Goal: Information Seeking & Learning: Learn about a topic

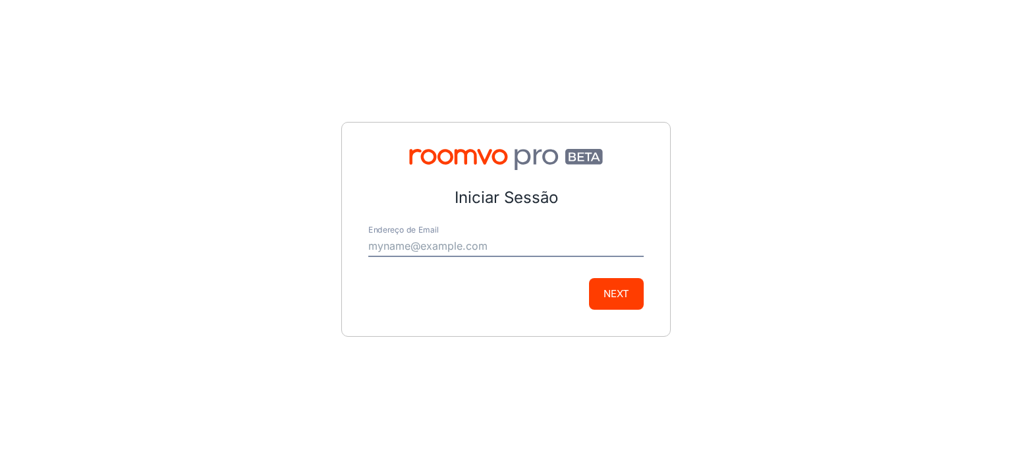
click at [422, 252] on input "Endereço de Email" at bounding box center [505, 246] width 275 height 21
type input "[EMAIL_ADDRESS][DOMAIN_NAME]"
click at [627, 297] on button "Next" at bounding box center [616, 294] width 55 height 32
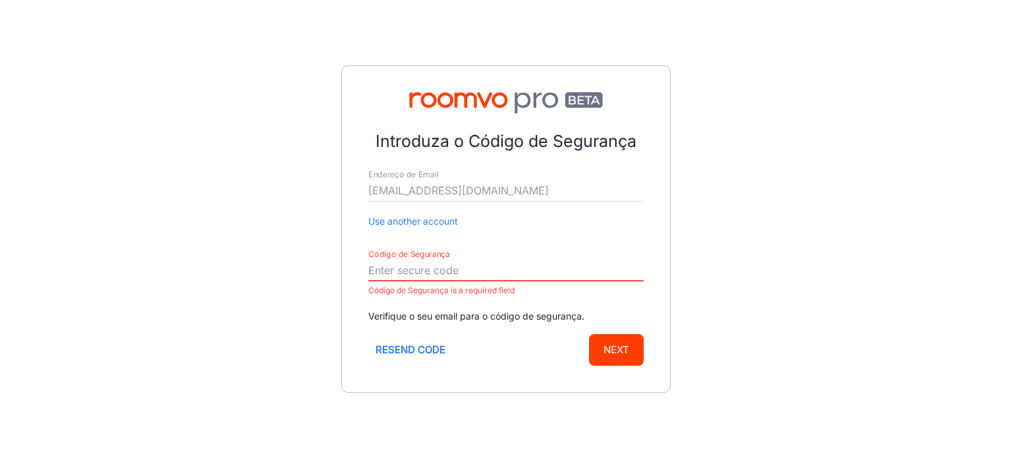
click at [560, 264] on input "Código de Segurança" at bounding box center [505, 270] width 275 height 21
paste input "927194"
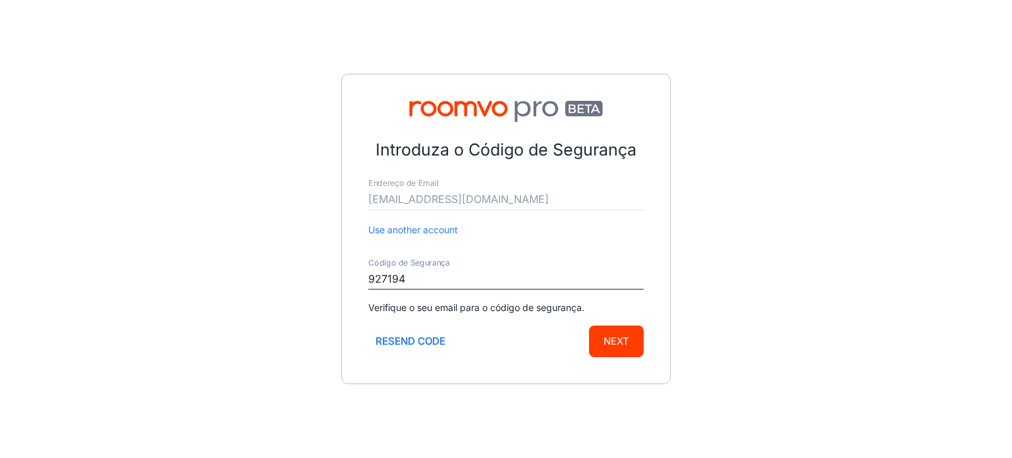
type input "927194"
click at [643, 341] on button "Next" at bounding box center [616, 342] width 55 height 32
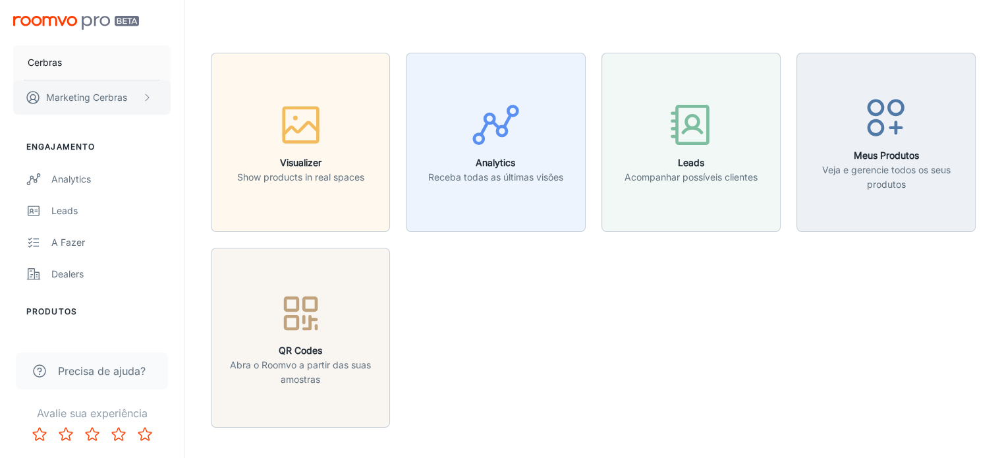
click at [103, 92] on p "Marketing Cerbras" at bounding box center [86, 97] width 81 height 14
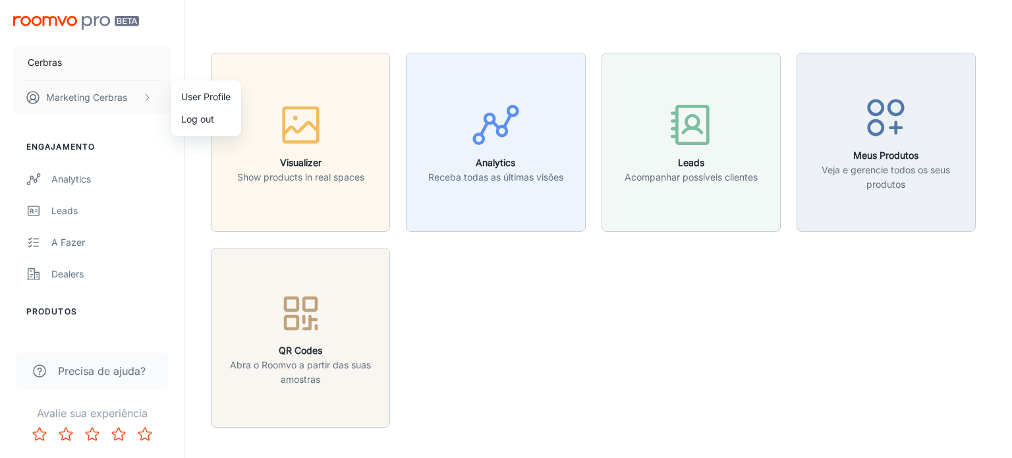
click at [509, 292] on div at bounding box center [506, 229] width 1012 height 458
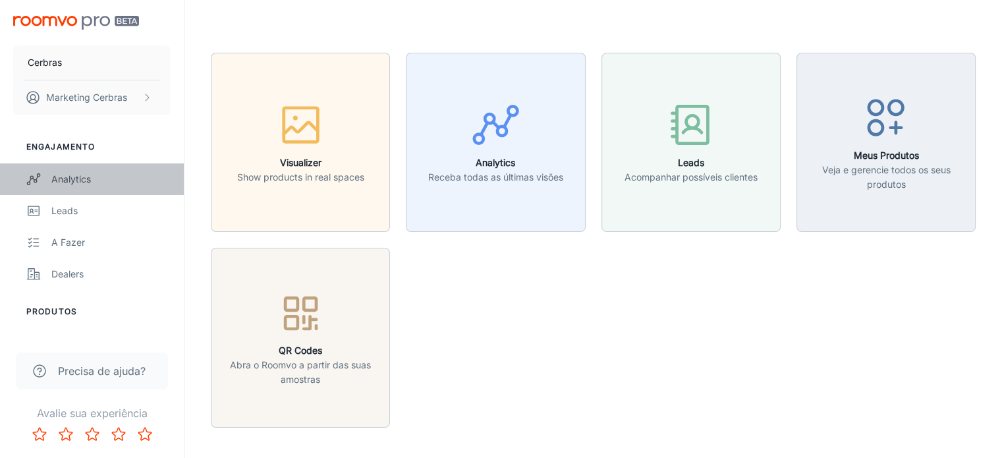
click at [82, 184] on div "Analytics" at bounding box center [110, 179] width 119 height 14
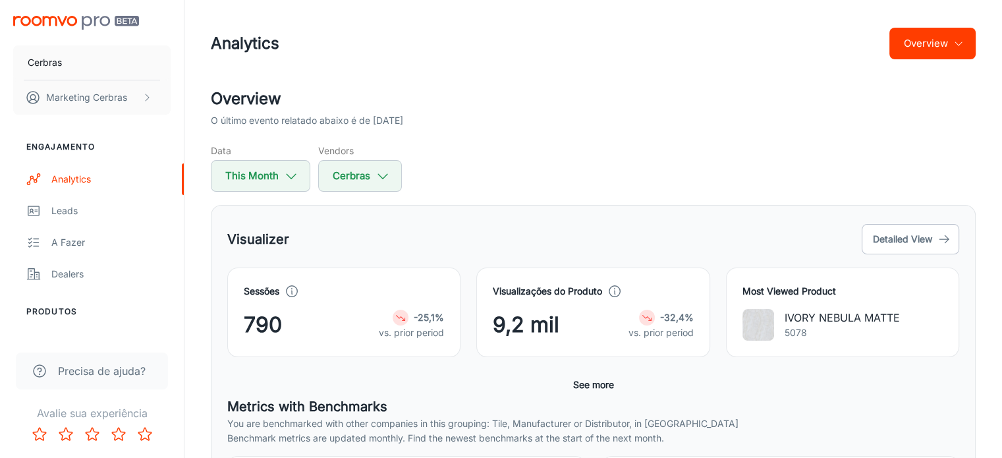
click at [484, 185] on div "Data This Month Vendors Cerbras" at bounding box center [593, 168] width 765 height 48
click at [418, 330] on p "vs. prior period" at bounding box center [411, 333] width 65 height 14
click at [508, 182] on div "Data This Month Vendors Cerbras" at bounding box center [593, 168] width 765 height 48
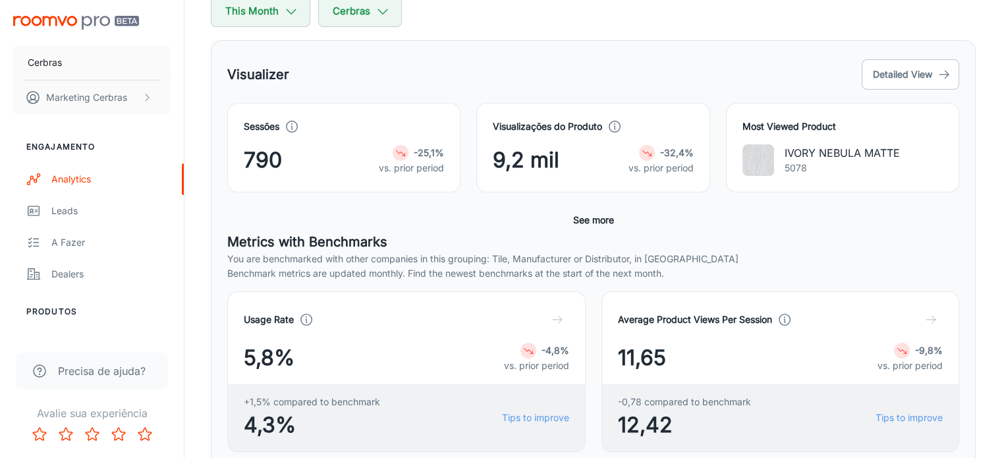
scroll to position [198, 0]
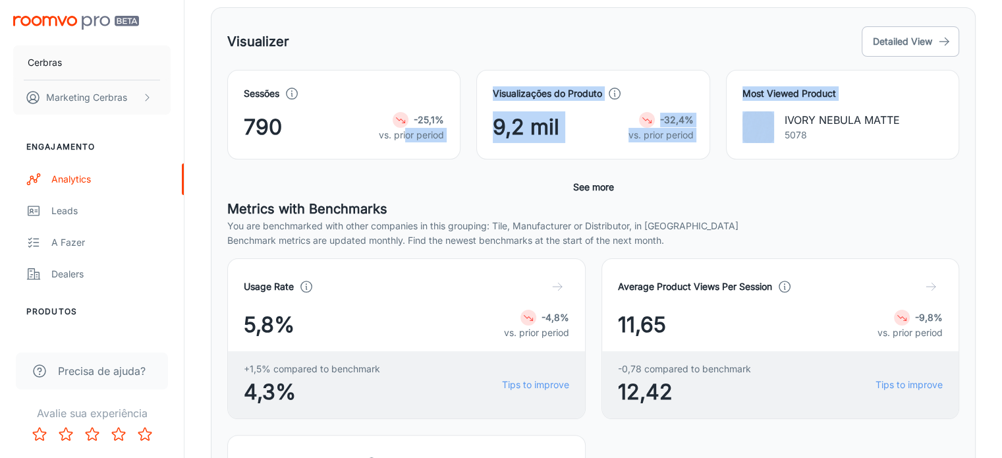
drag, startPoint x: 713, startPoint y: 185, endPoint x: 405, endPoint y: 185, distance: 308.4
click at [405, 185] on div "Sessões 790 -25,1% vs. prior period Visualizações do Produto 9,2 mil -32,4% vs.…" at bounding box center [593, 134] width 732 height 129
click at [724, 192] on div "Sessões 790 -25,1% vs. prior period Visualizações do Produto 9,2 mil -32,4% vs.…" at bounding box center [593, 134] width 732 height 129
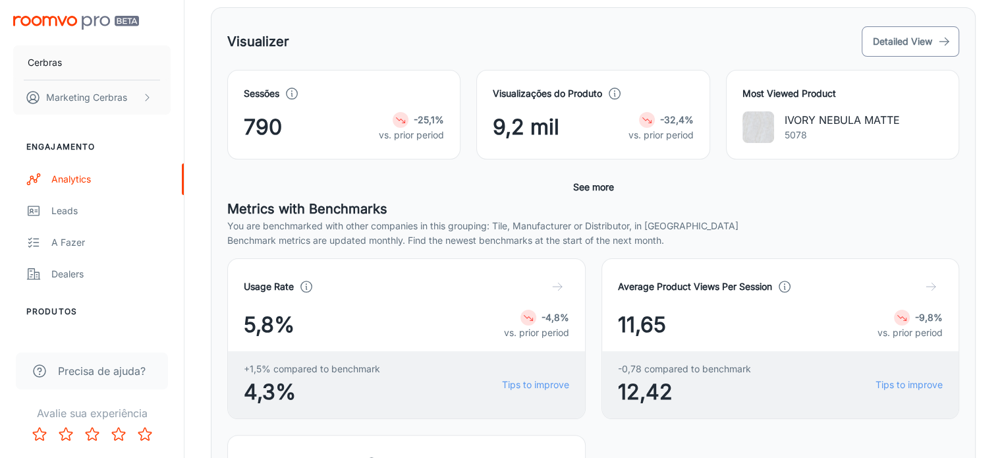
click at [875, 39] on button "Detailed View" at bounding box center [911, 41] width 98 height 30
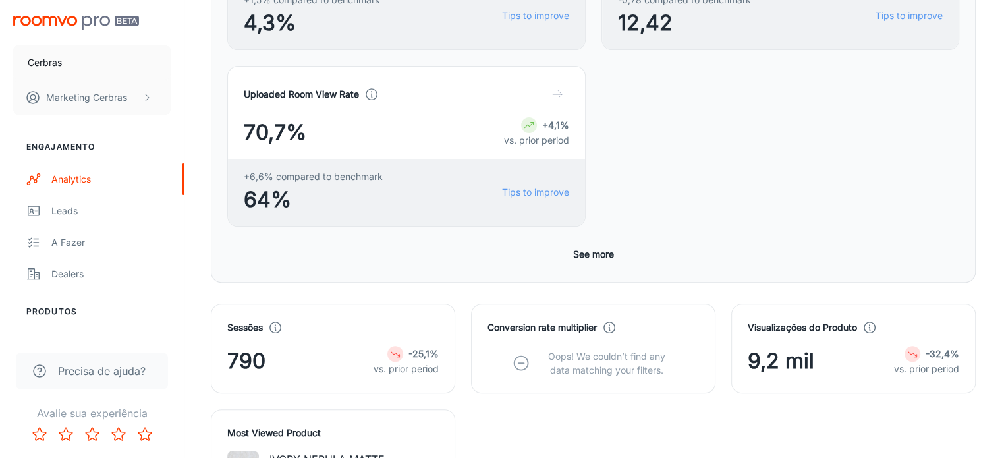
scroll to position [659, 0]
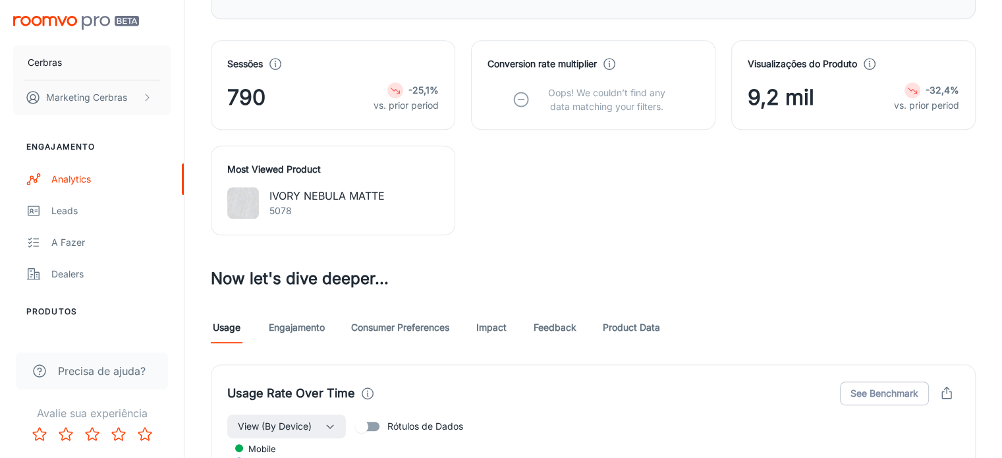
click at [841, 47] on div "Sessões 790 -25,1% vs. prior period Conversion rate multiplier Oops! We couldn’…" at bounding box center [585, 129] width 781 height 211
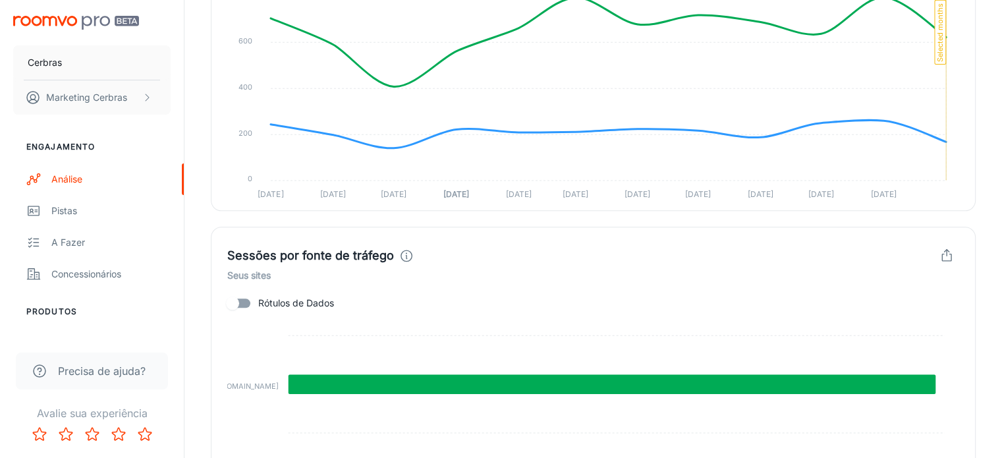
scroll to position [1160, 0]
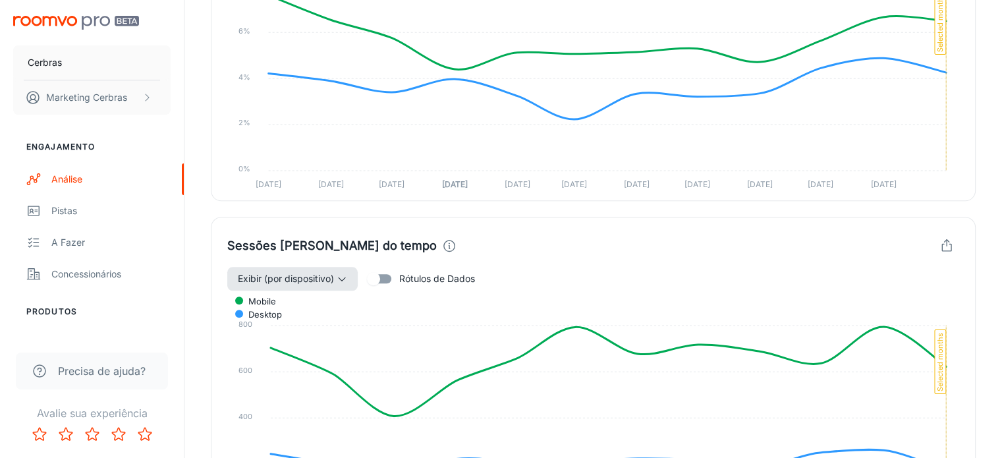
click at [318, 271] on span "Exibir (por dispositivo)" at bounding box center [286, 279] width 96 height 16
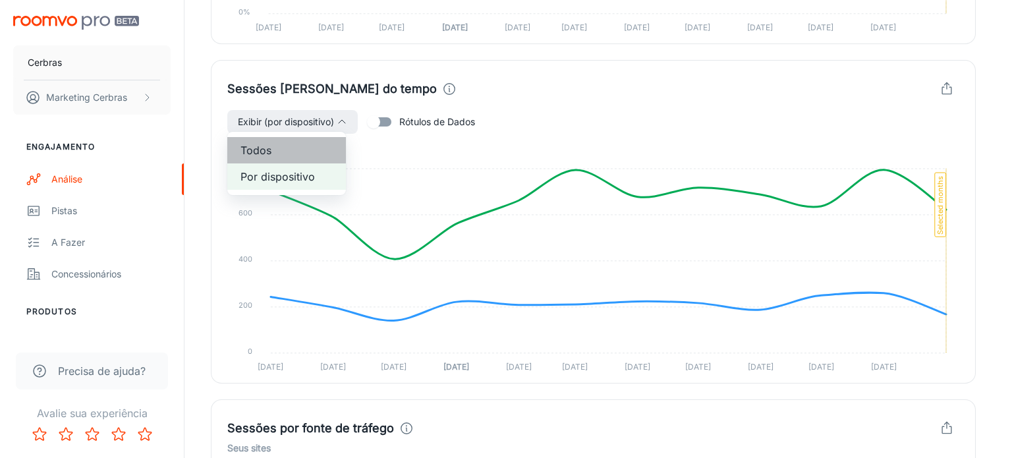
click at [307, 152] on span "Todos" at bounding box center [287, 150] width 92 height 16
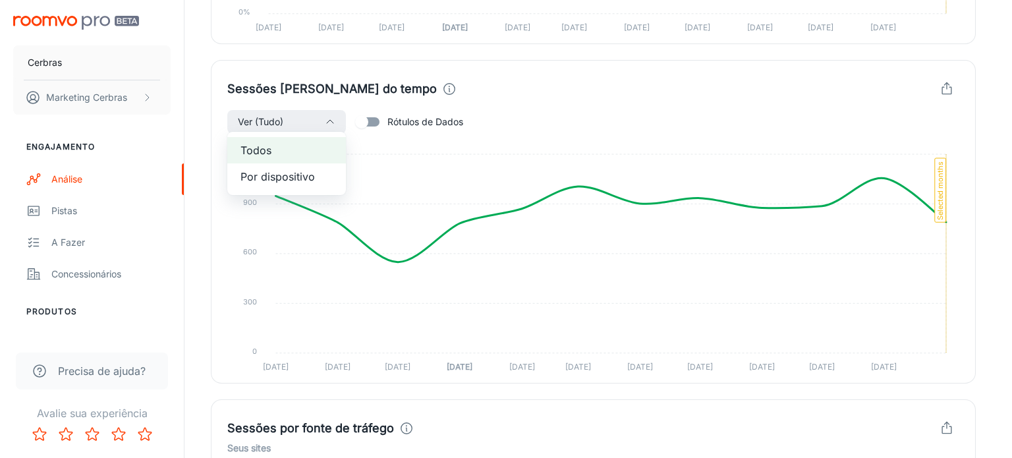
click at [881, 182] on div at bounding box center [506, 229] width 1012 height 458
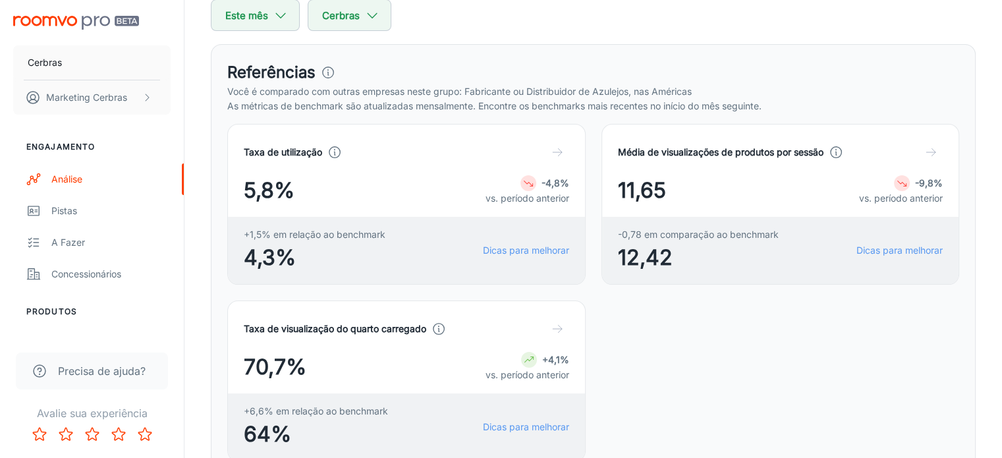
scroll to position [0, 0]
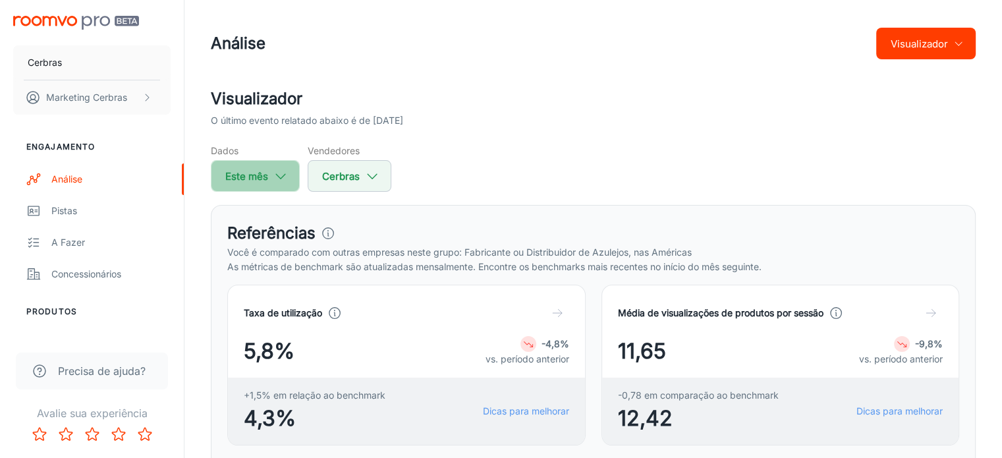
click at [289, 174] on button "Este mês" at bounding box center [255, 176] width 89 height 32
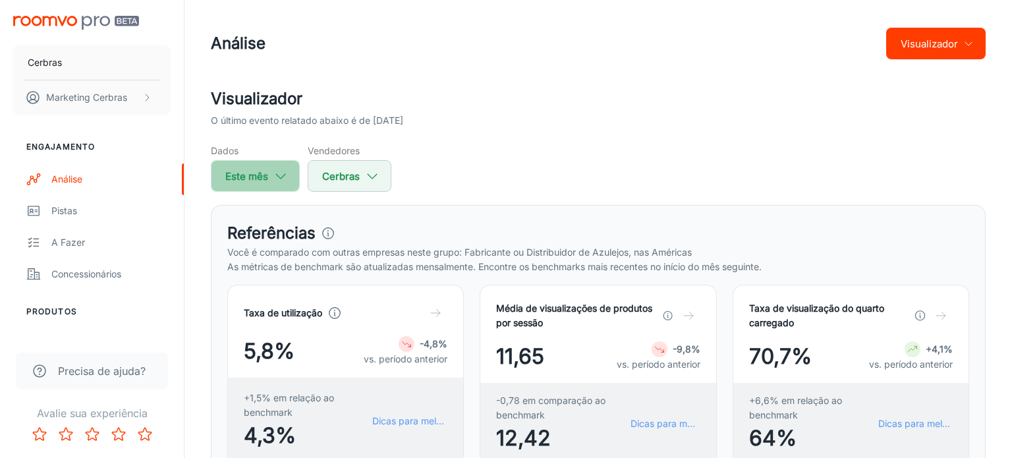
select select "8"
select select "2025"
select select "8"
select select "2025"
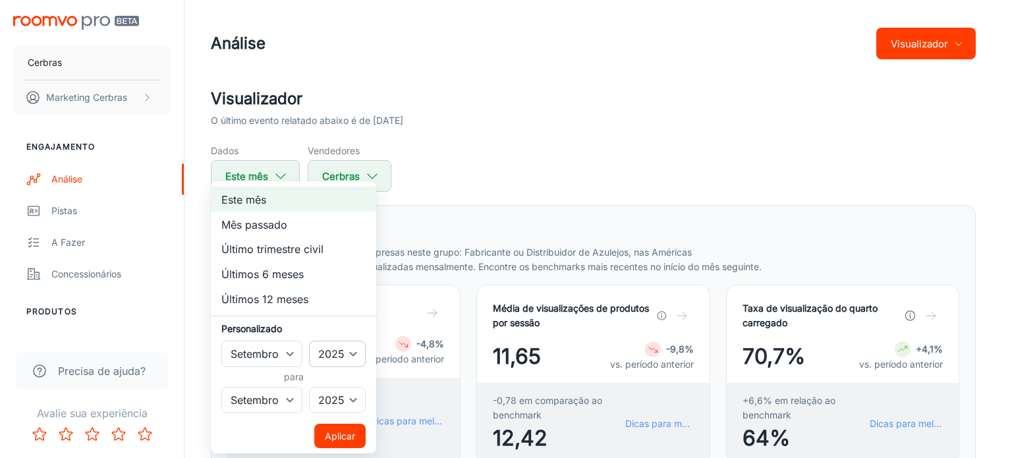
click at [351, 360] on select "2022 2023 2024 2025" at bounding box center [337, 354] width 57 height 26
select select "2023"
click at [309, 341] on select "2022 2023 2024 2025" at bounding box center [337, 354] width 57 height 26
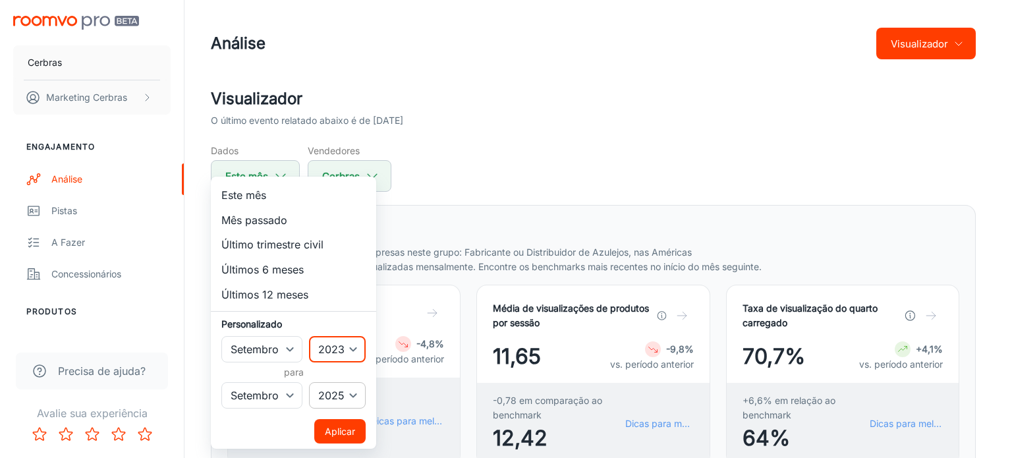
click at [356, 397] on select "2022 2023 2024 2025" at bounding box center [337, 395] width 57 height 26
select select "2023"
click at [309, 382] on select "2022 2023 2024 2025" at bounding box center [337, 395] width 57 height 26
click at [279, 353] on select "Janeiro Fevereiro Marchar abril Poderia Junho Julho Agosto Setembro outubro nov…" at bounding box center [261, 349] width 81 height 26
select select "0"
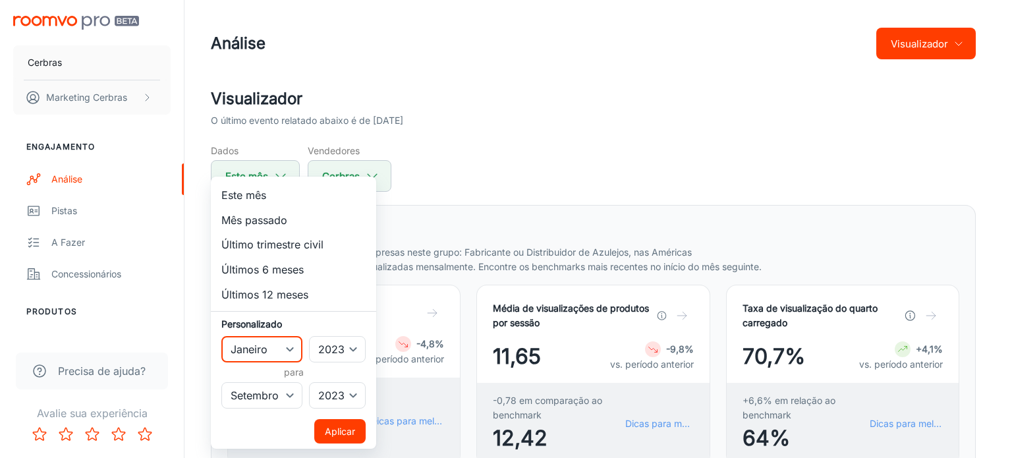
click at [221, 336] on select "Janeiro Fevereiro Marchar abril Poderia Junho Julho Agosto Setembro outubro nov…" at bounding box center [261, 349] width 81 height 26
click at [287, 396] on select "Janeiro Fevereiro Marchar abril Poderia Junho Julho Agosto Setembro outubro nov…" at bounding box center [261, 395] width 81 height 26
select select "11"
click at [221, 382] on select "Janeiro Fevereiro Marchar abril Poderia Junho Julho Agosto Setembro outubro nov…" at bounding box center [261, 395] width 81 height 26
click at [355, 392] on select "2022 2023 2024 2025" at bounding box center [337, 395] width 57 height 26
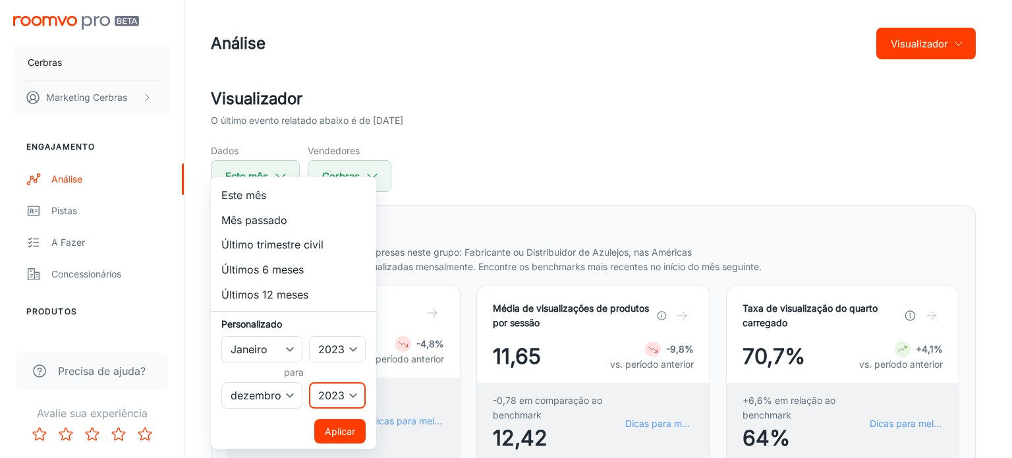
select select "2025"
click at [309, 382] on select "2022 2023 2024 2025" at bounding box center [337, 395] width 57 height 26
click at [293, 395] on select "Janeiro Fevereiro Marchar abril Poderia Junho Julho Agosto Setembro outubro nov…" at bounding box center [261, 395] width 81 height 26
select select "8"
click at [221, 382] on select "Janeiro Fevereiro Marchar abril Poderia Junho Julho Agosto Setembro outubro nov…" at bounding box center [261, 395] width 81 height 26
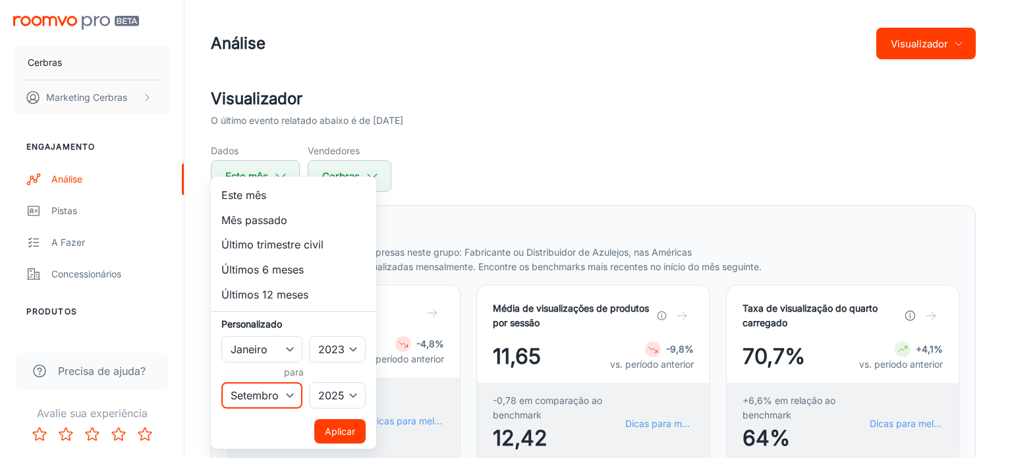
click at [345, 427] on font "Aplicar" at bounding box center [340, 431] width 30 height 11
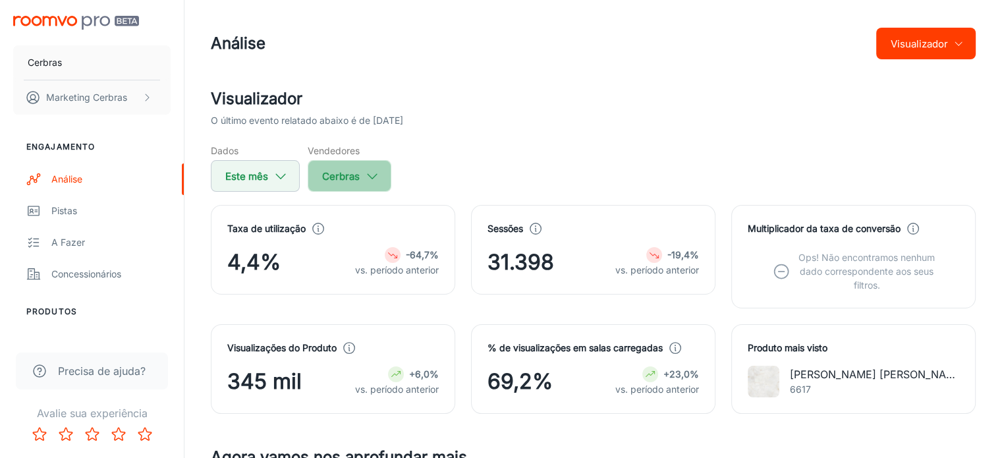
click at [348, 171] on font "Cerbras" at bounding box center [341, 176] width 38 height 13
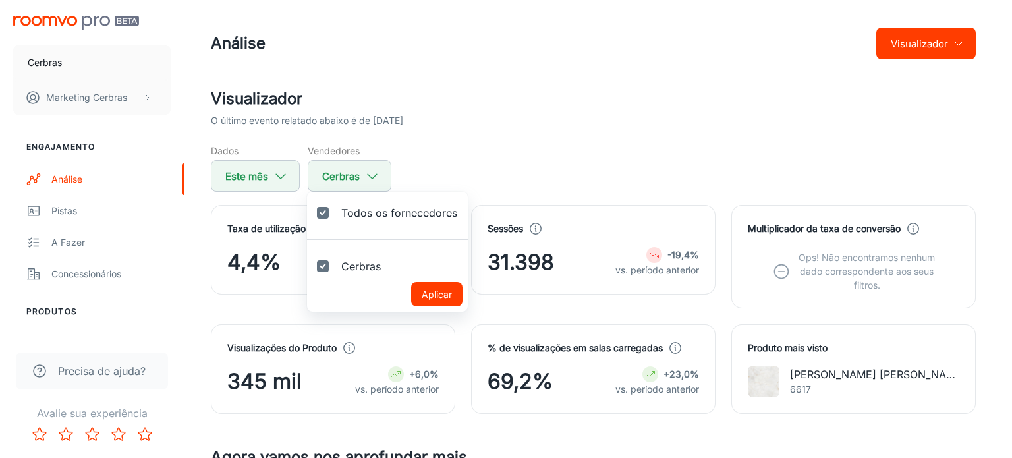
click at [266, 176] on div at bounding box center [506, 229] width 1012 height 458
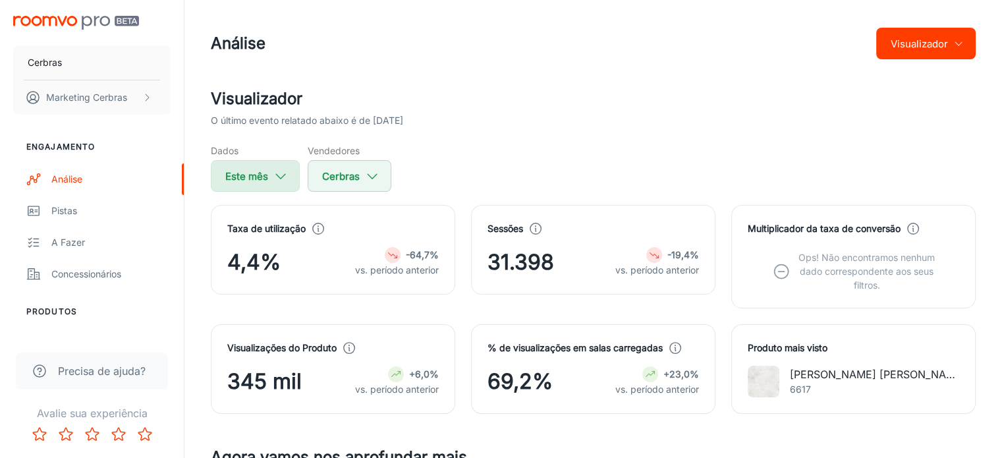
click at [272, 173] on button "Este mês" at bounding box center [255, 176] width 89 height 32
select select "2023"
select select "8"
select select "2025"
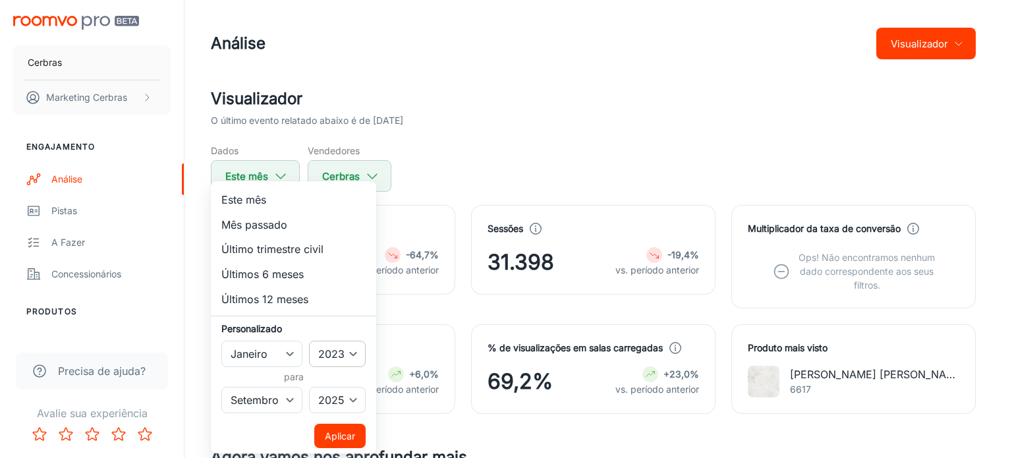
click at [350, 359] on select "2022 2023 2024 2025" at bounding box center [337, 354] width 57 height 26
select select "2022"
click at [309, 341] on select "2022 2023 2024 2025" at bounding box center [337, 354] width 57 height 26
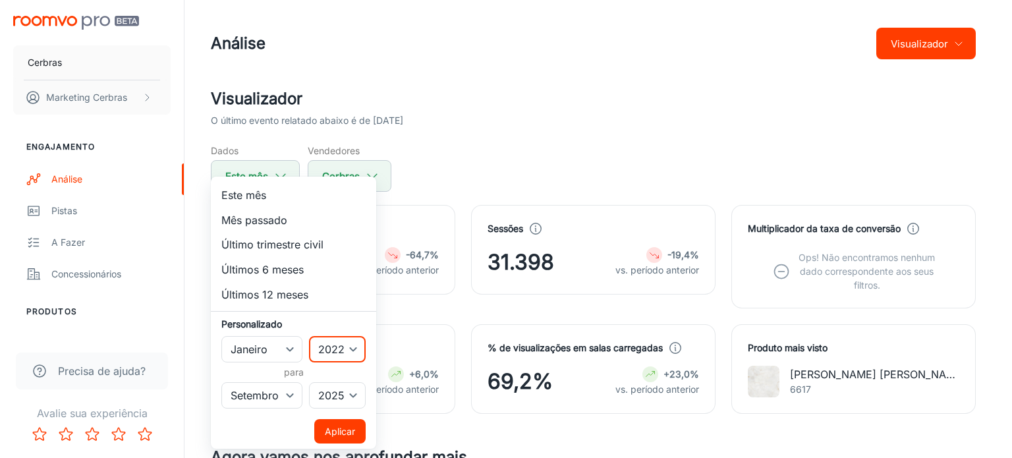
click at [355, 436] on button "Aplicar" at bounding box center [339, 431] width 51 height 24
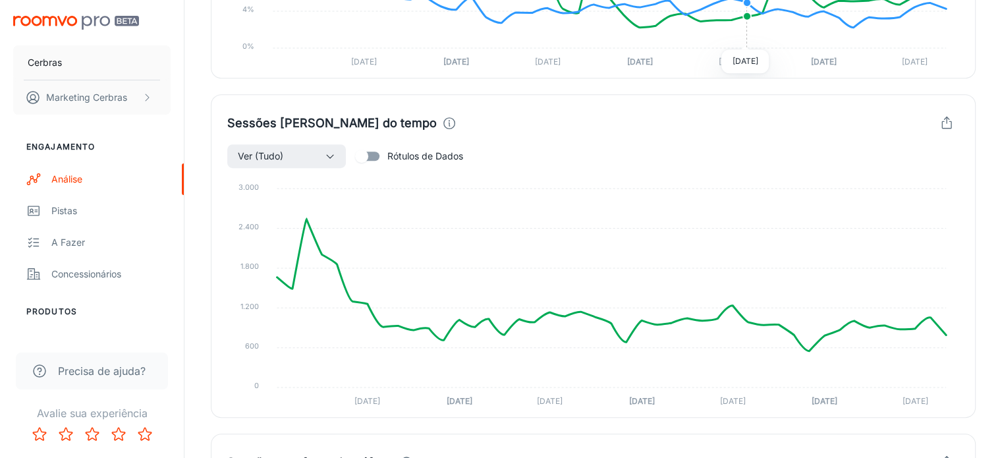
scroll to position [791, 0]
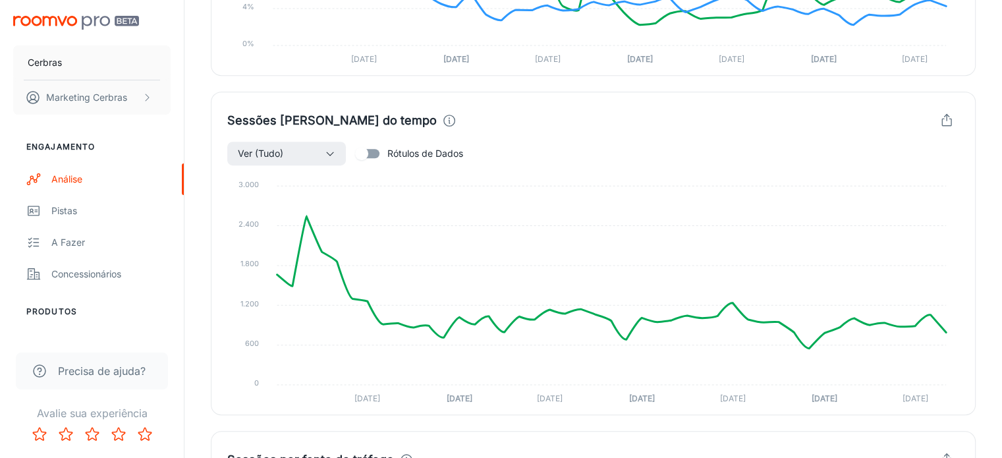
click at [949, 113] on icon "button" at bounding box center [947, 120] width 14 height 14
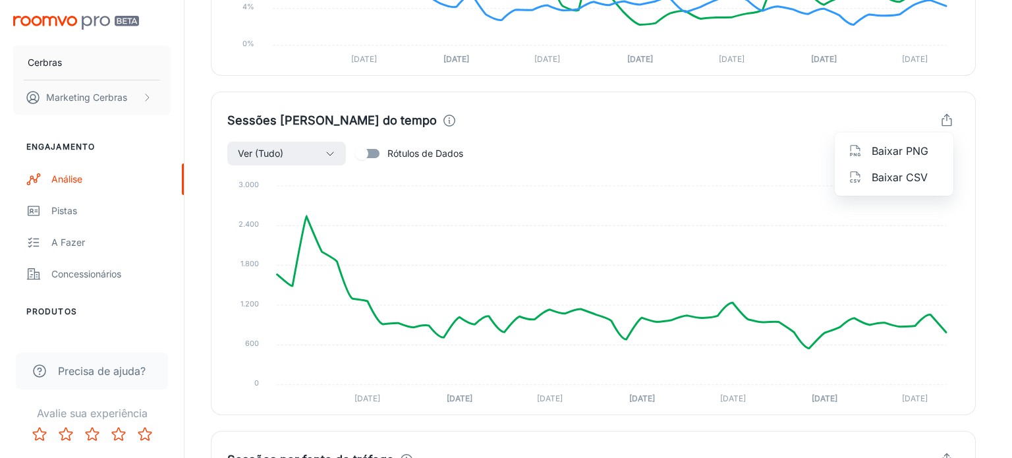
click at [890, 178] on font "Baixar CSV" at bounding box center [900, 177] width 56 height 13
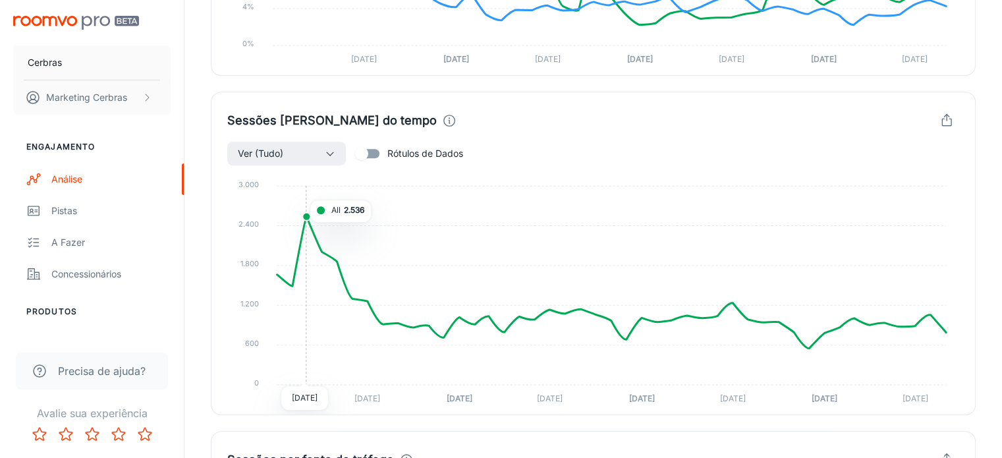
scroll to position [1153, 0]
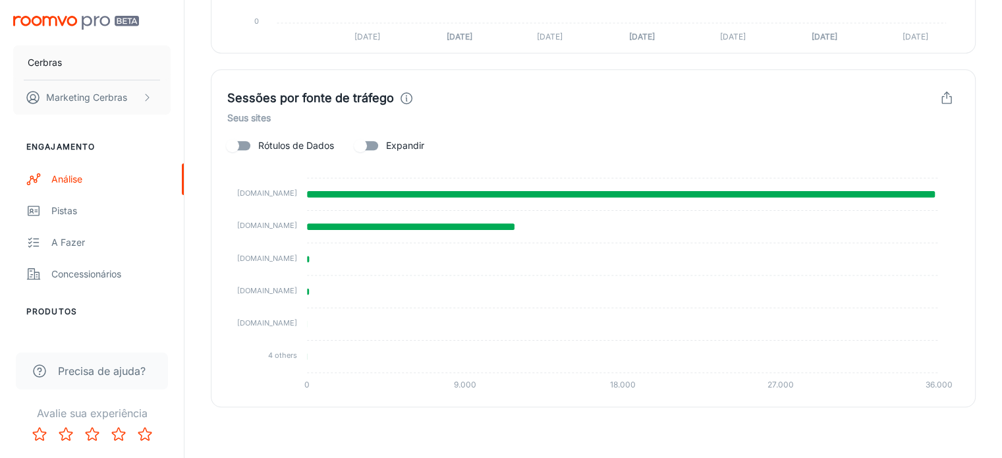
click at [367, 144] on input "Expandir" at bounding box center [360, 145] width 75 height 25
checkbox input "true"
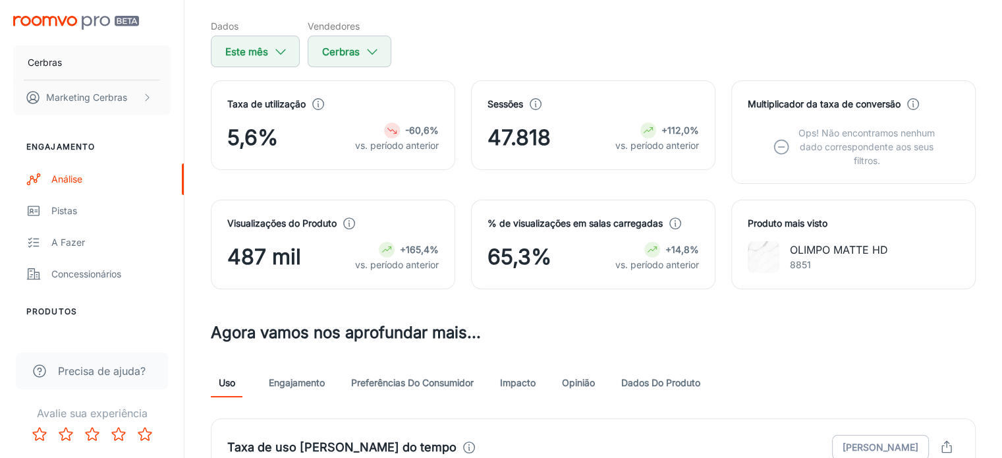
scroll to position [264, 0]
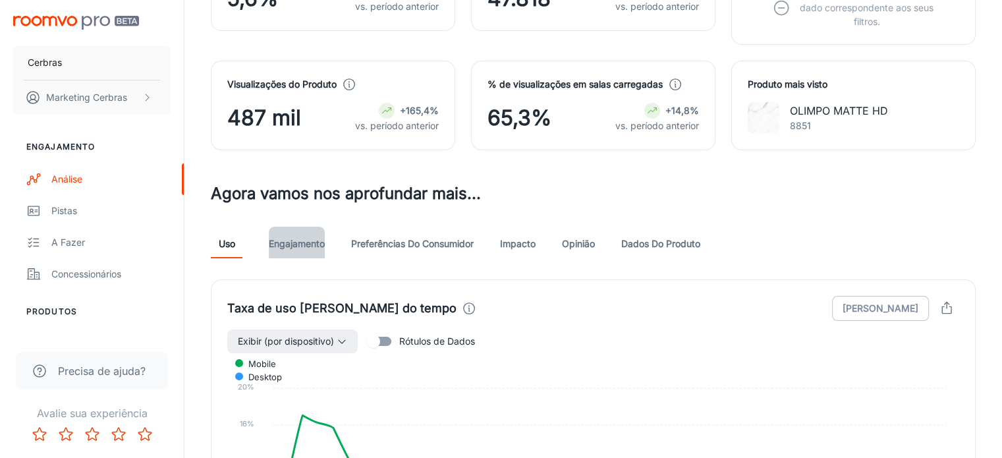
click at [304, 234] on link "Engajamento" at bounding box center [297, 243] width 56 height 32
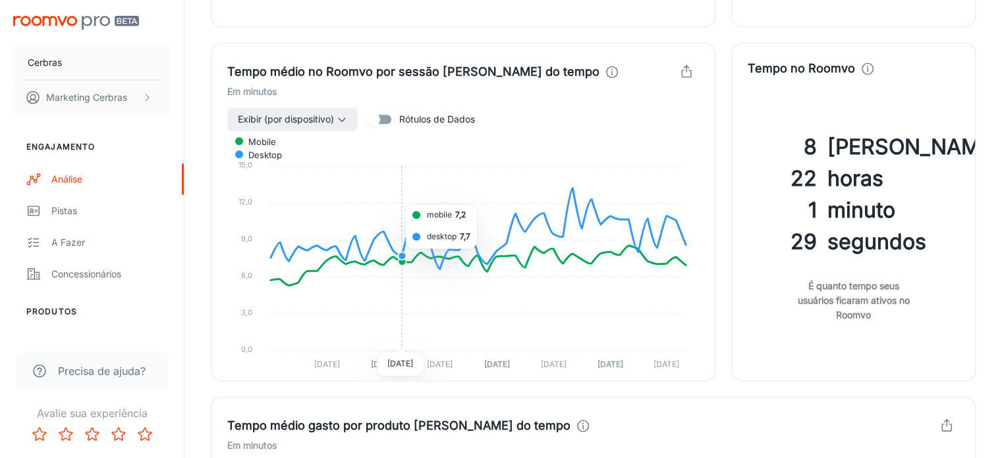
scroll to position [1516, 0]
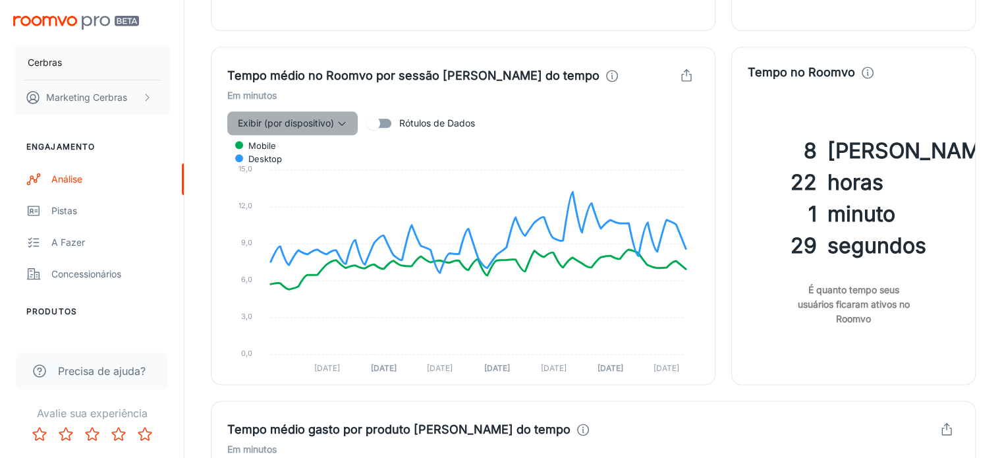
click at [332, 130] on button "Exibir (por dispositivo)" at bounding box center [292, 123] width 130 height 24
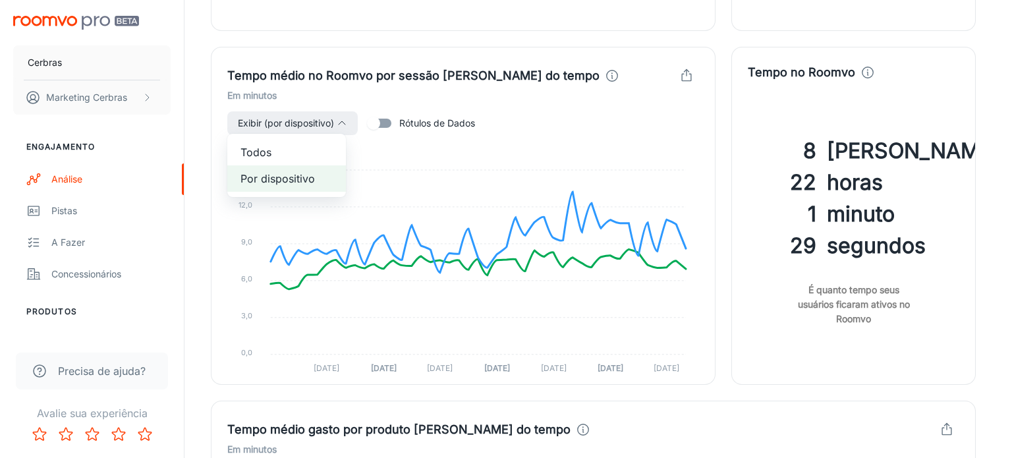
click at [290, 152] on span "Todos" at bounding box center [287, 152] width 92 height 16
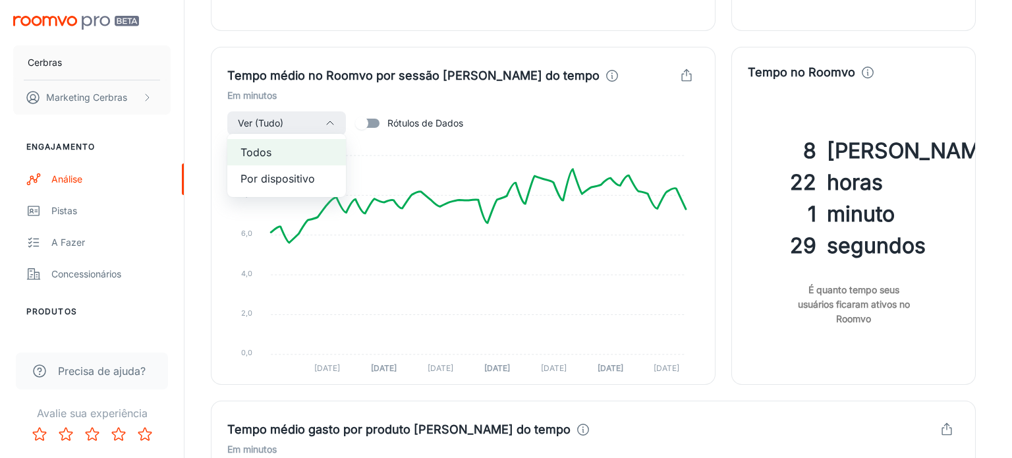
click at [357, 250] on div at bounding box center [506, 229] width 1012 height 458
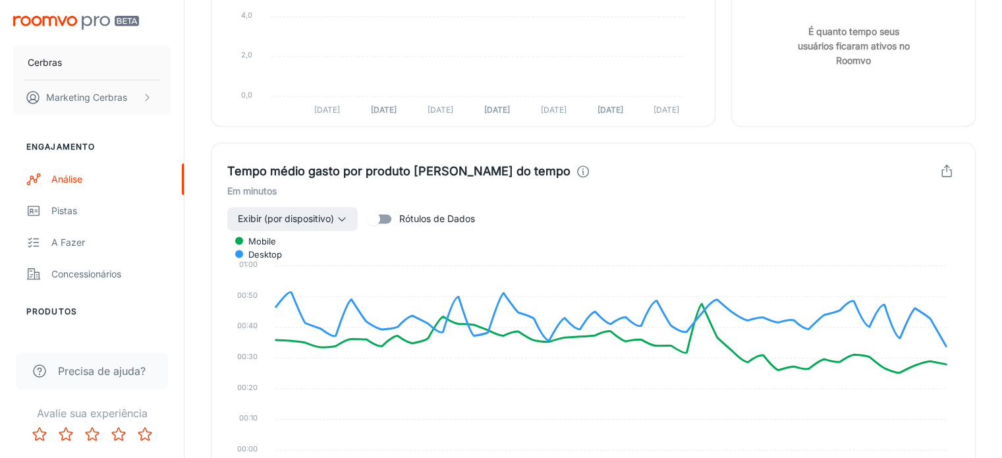
scroll to position [1779, 0]
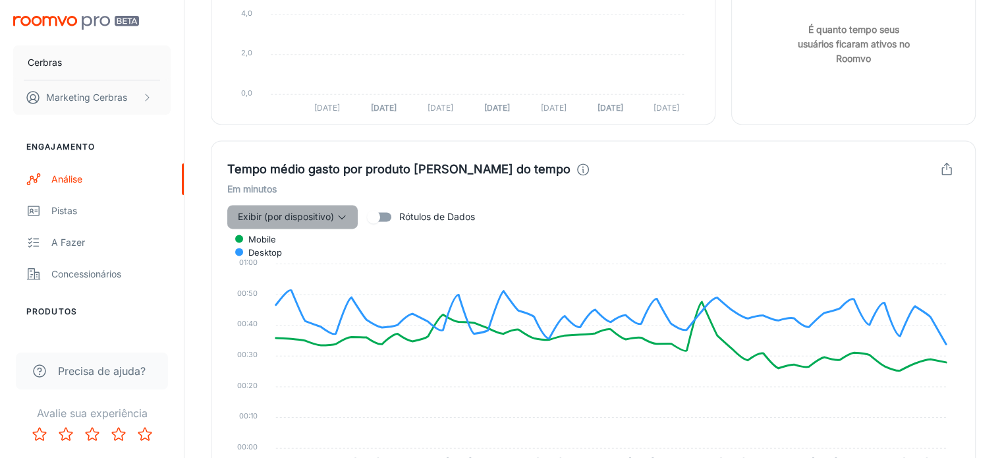
click at [325, 209] on span "Exibir (por dispositivo)" at bounding box center [286, 217] width 96 height 16
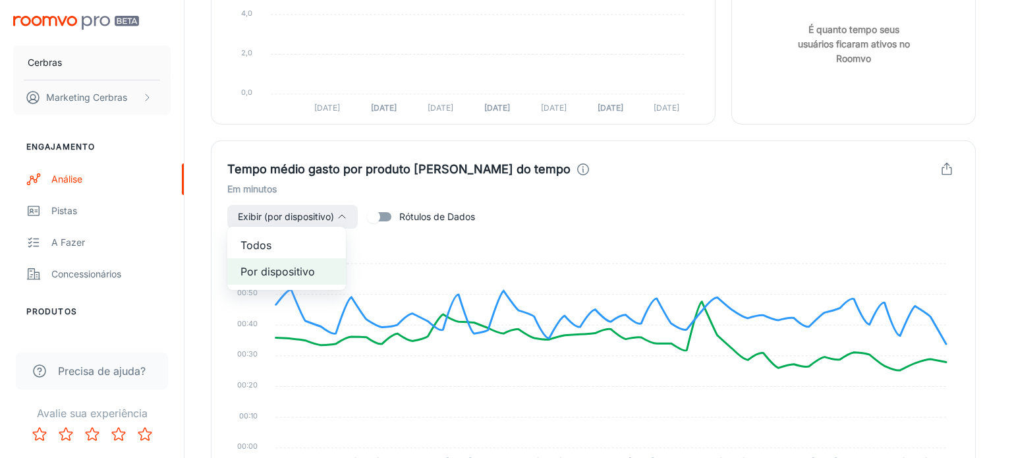
click at [290, 237] on li "Todos" at bounding box center [286, 245] width 119 height 26
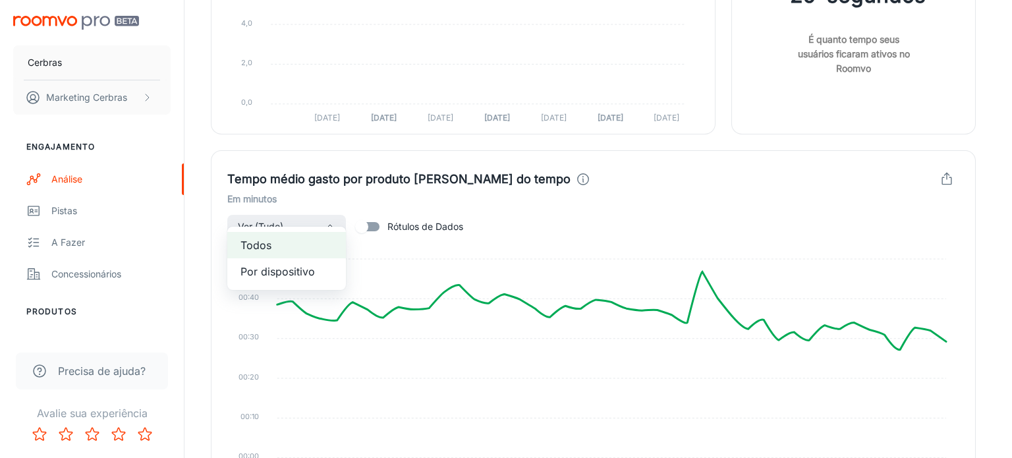
click at [700, 258] on div at bounding box center [506, 229] width 1012 height 458
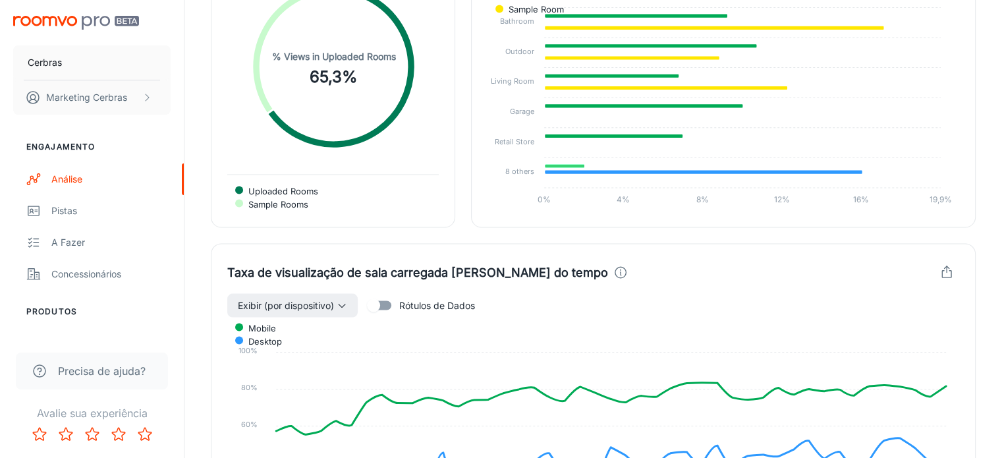
scroll to position [2438, 0]
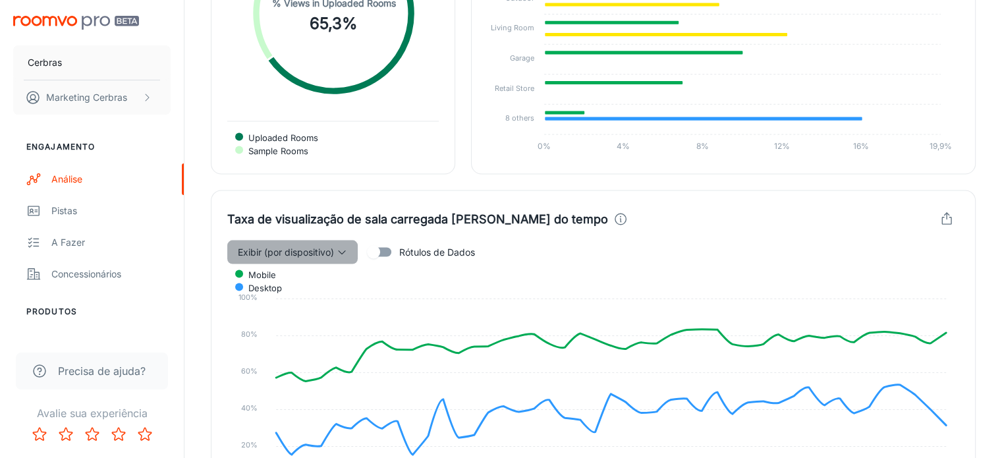
click at [334, 246] on font "Exibir (por dispositivo)" at bounding box center [286, 251] width 96 height 11
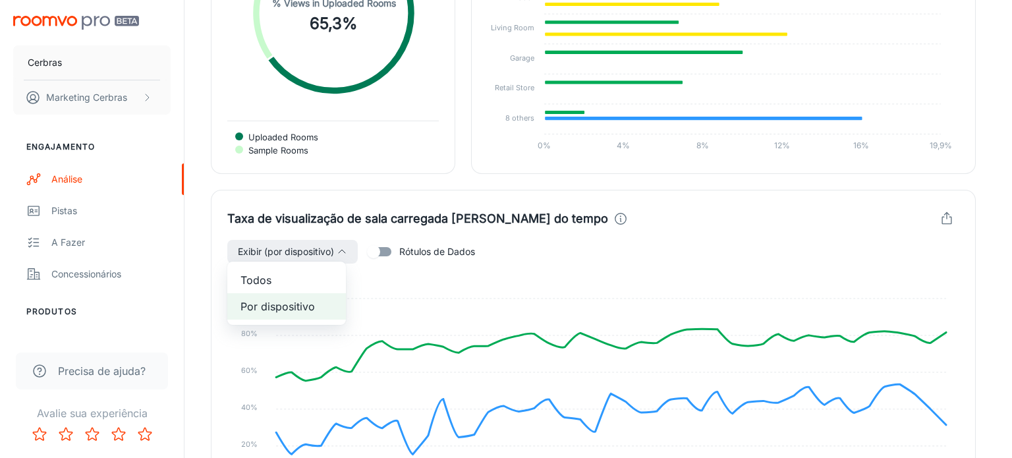
click at [300, 277] on span "Todos" at bounding box center [287, 280] width 92 height 16
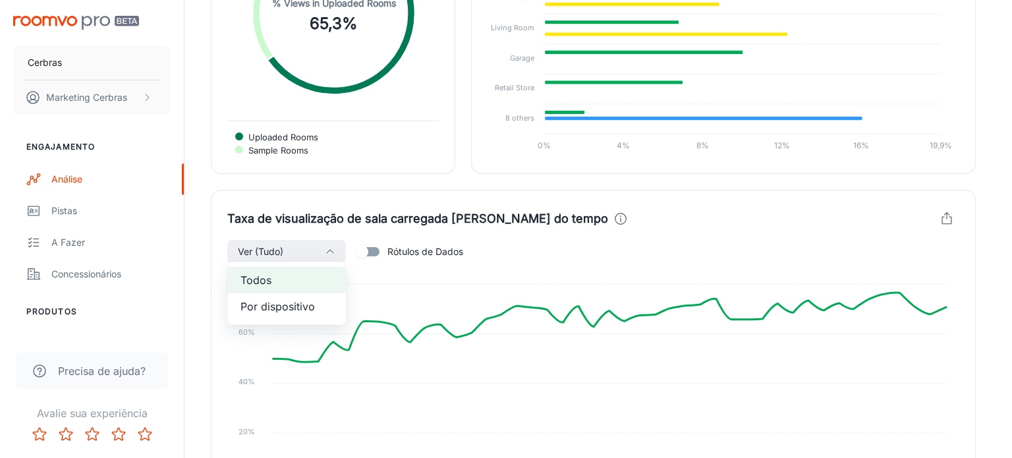
click at [598, 304] on div at bounding box center [506, 229] width 1012 height 458
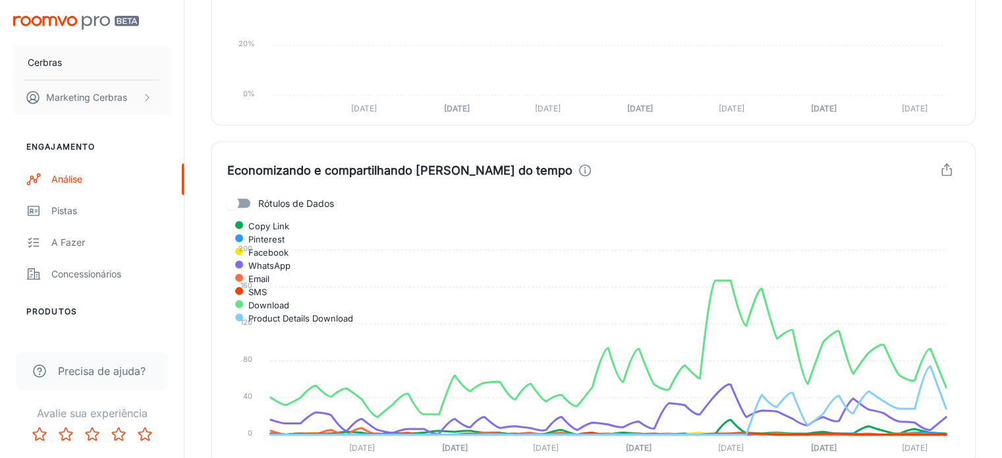
scroll to position [2834, 0]
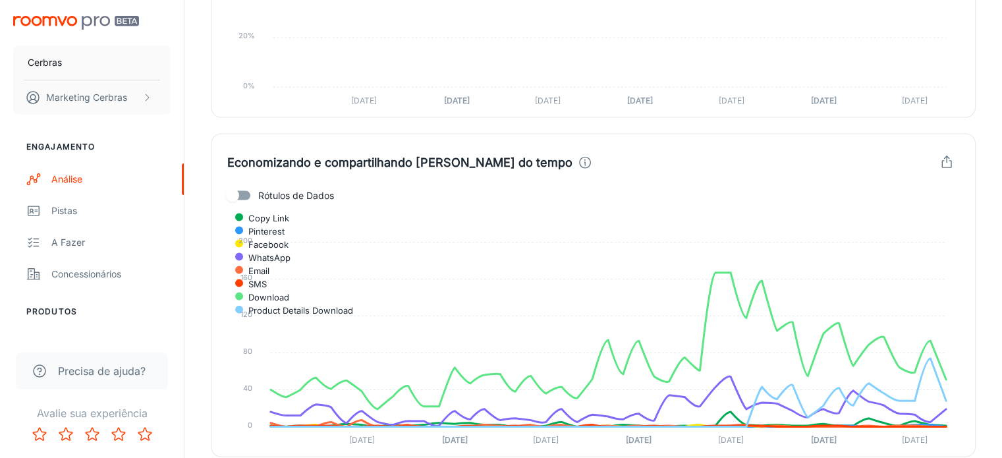
click at [253, 188] on input "Rótulos de Dados" at bounding box center [232, 195] width 75 height 25
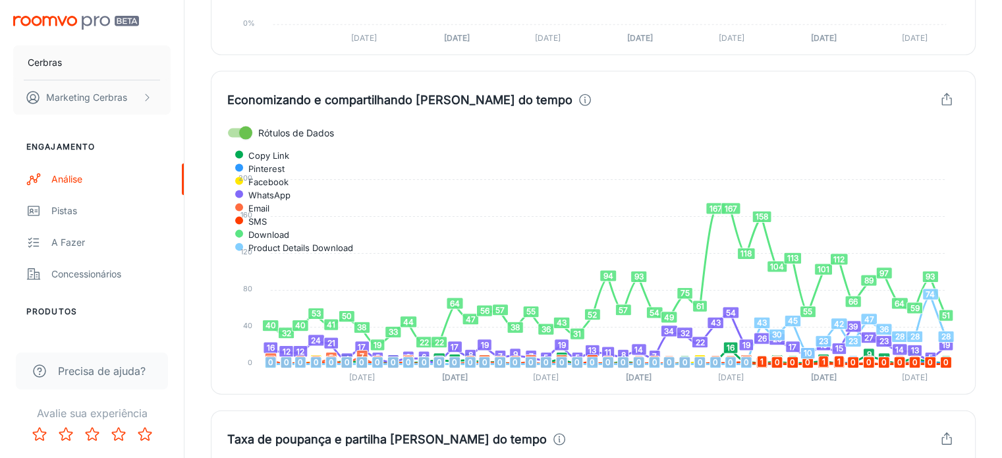
scroll to position [2900, 0]
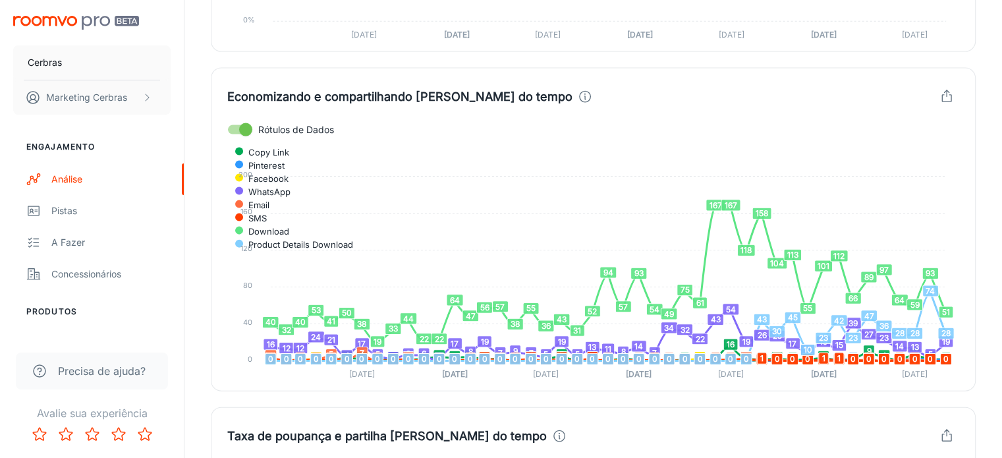
click at [245, 130] on input "Rótulos de Dados" at bounding box center [245, 129] width 75 height 25
checkbox input "false"
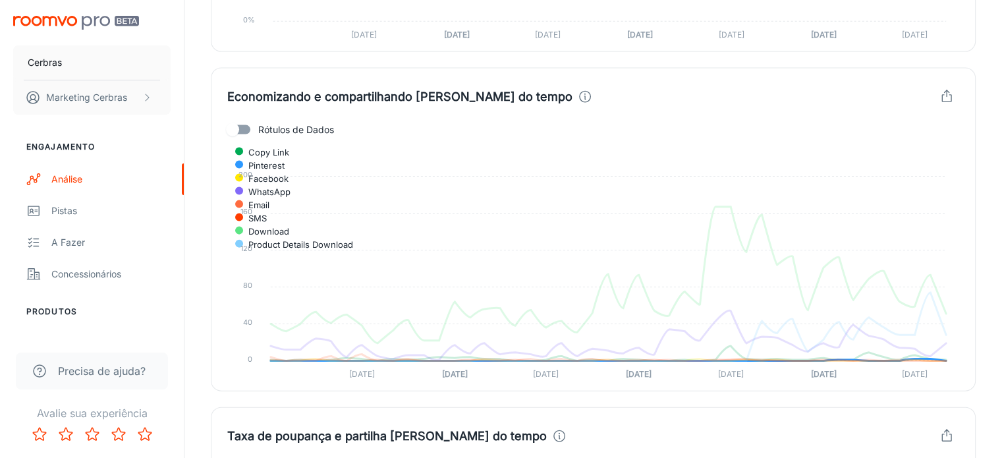
click at [285, 159] on span "Pinterest" at bounding box center [262, 165] width 46 height 12
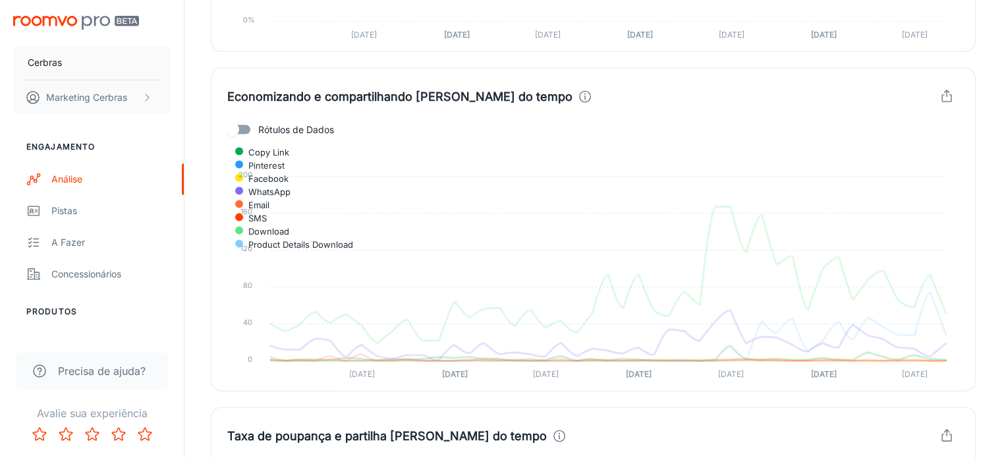
click at [285, 159] on span "Pinterest" at bounding box center [262, 165] width 46 height 12
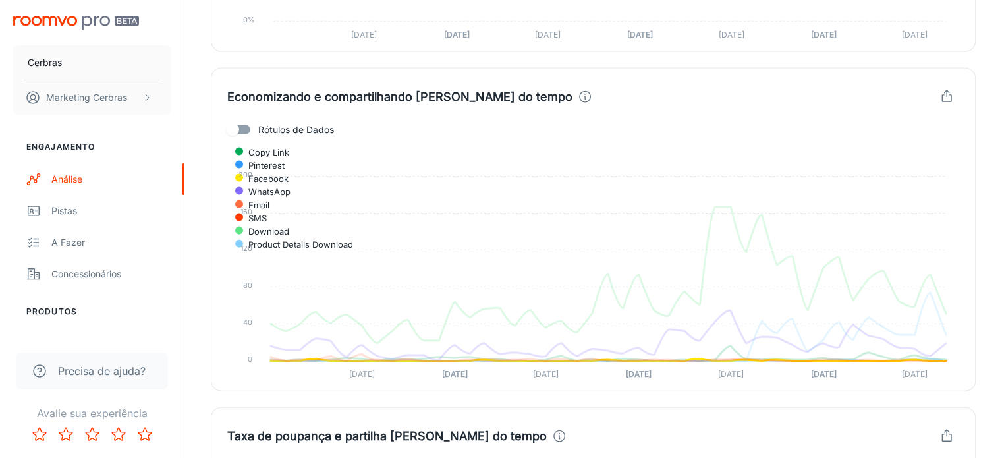
click at [289, 173] on span "Facebook" at bounding box center [264, 179] width 50 height 12
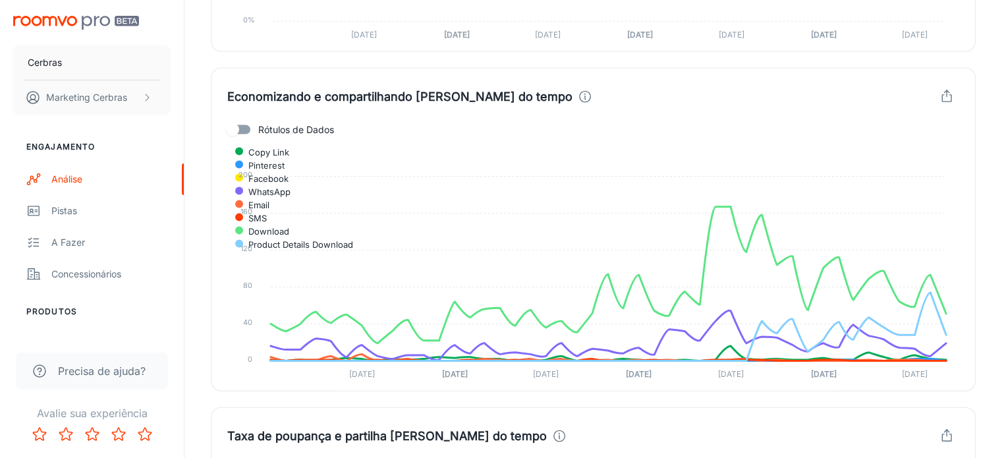
click at [289, 173] on span "Facebook" at bounding box center [264, 179] width 50 height 12
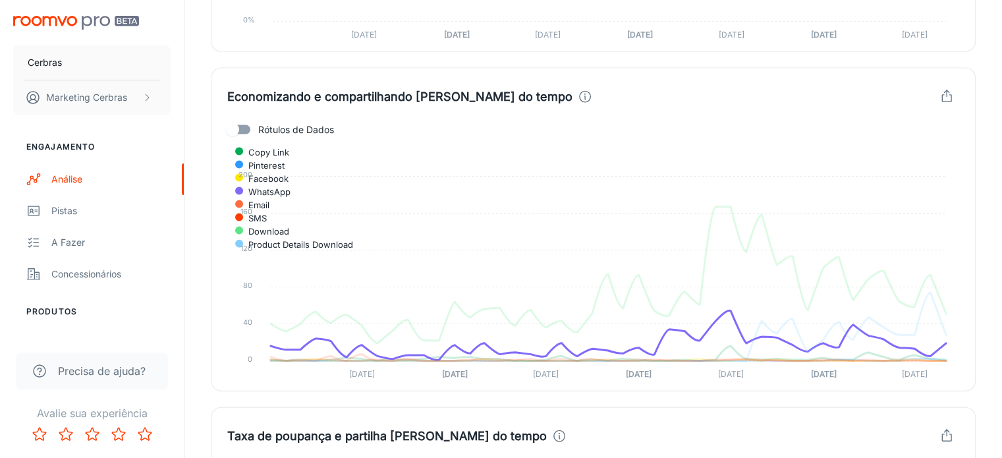
click at [291, 186] on span "WhatsApp" at bounding box center [265, 192] width 52 height 12
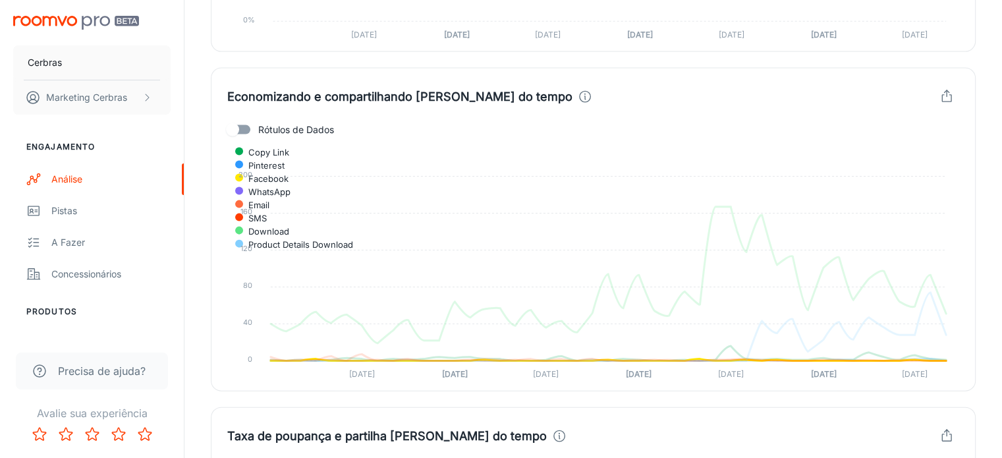
click at [289, 173] on span "Facebook" at bounding box center [264, 179] width 50 height 12
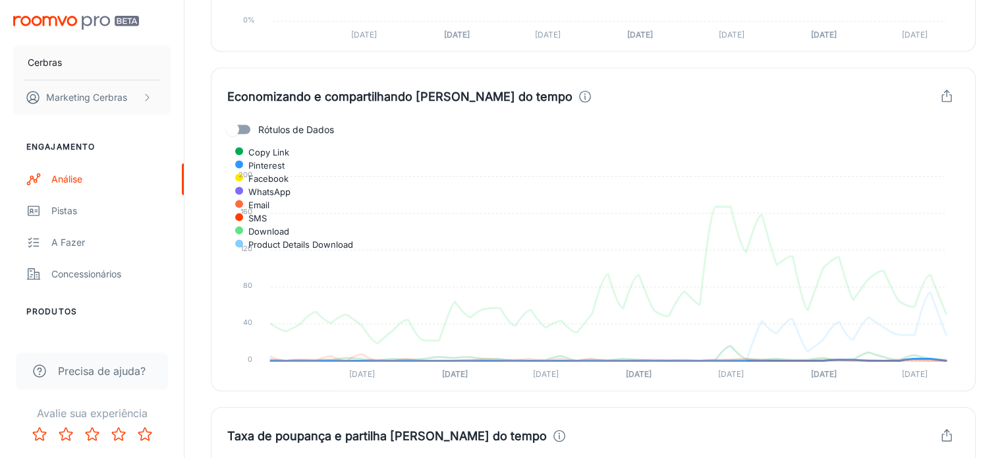
click at [285, 159] on span "Pinterest" at bounding box center [262, 165] width 46 height 12
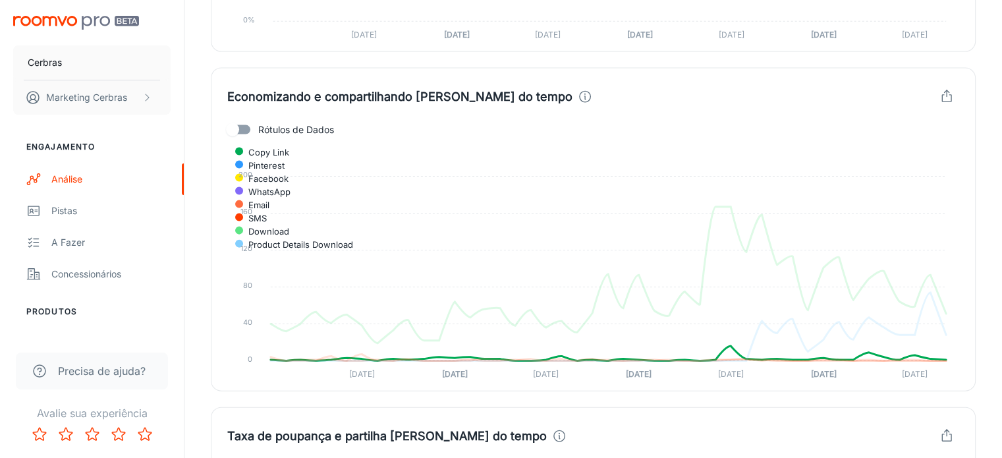
click at [289, 152] on span "Copy Link" at bounding box center [264, 152] width 51 height 12
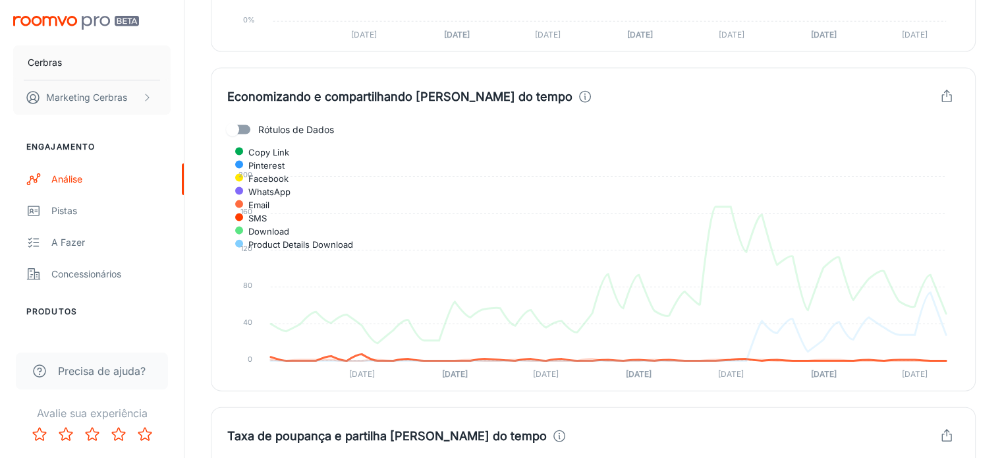
click at [270, 199] on span "Email" at bounding box center [254, 205] width 31 height 12
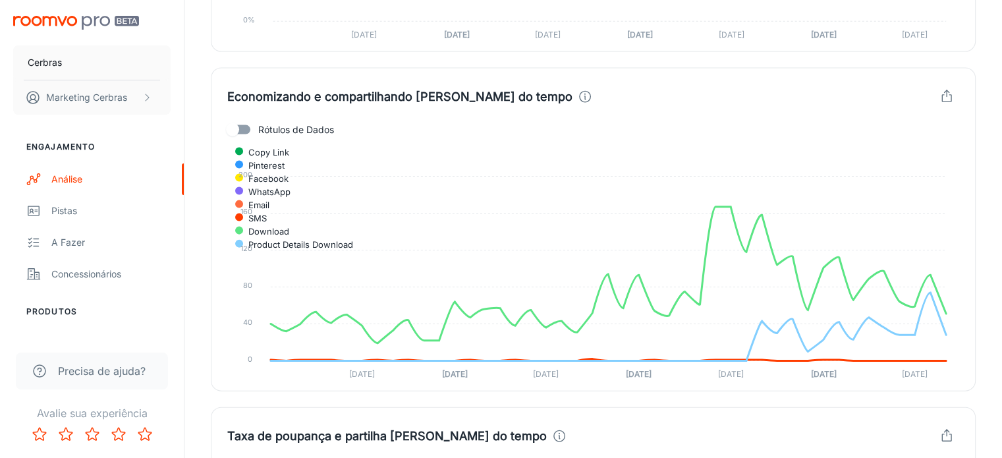
click at [752, 155] on div "Copy Link Pinterest Facebook WhatsApp Email SMS Download Product Details Downlo…" at bounding box center [593, 198] width 732 height 107
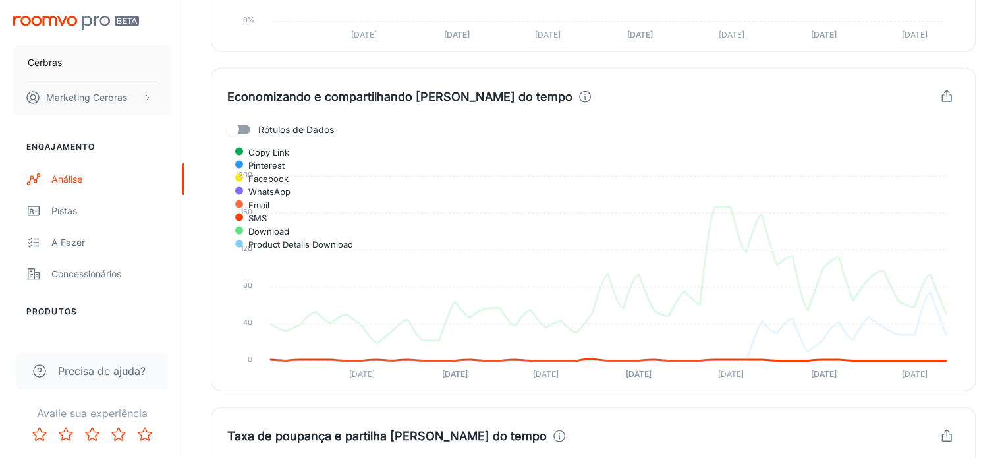
click at [267, 212] on span "SMS" at bounding box center [253, 218] width 28 height 12
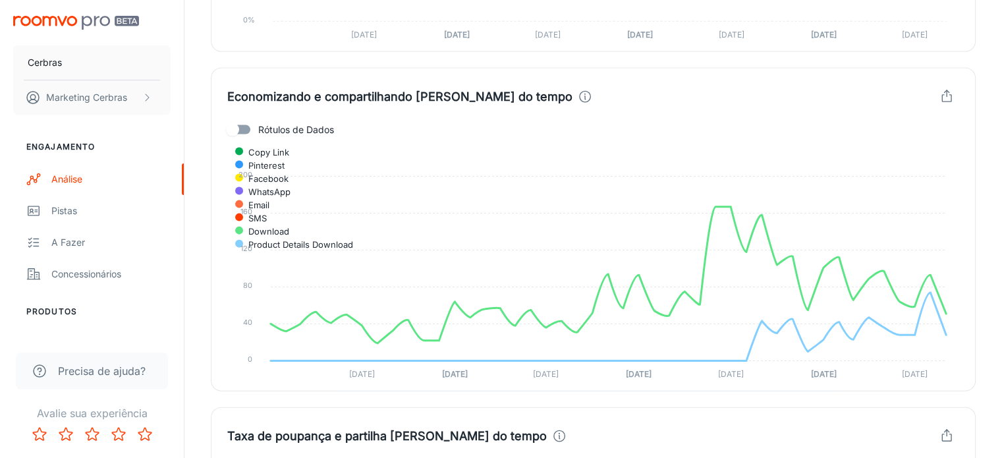
click at [289, 225] on span "Download" at bounding box center [264, 231] width 51 height 12
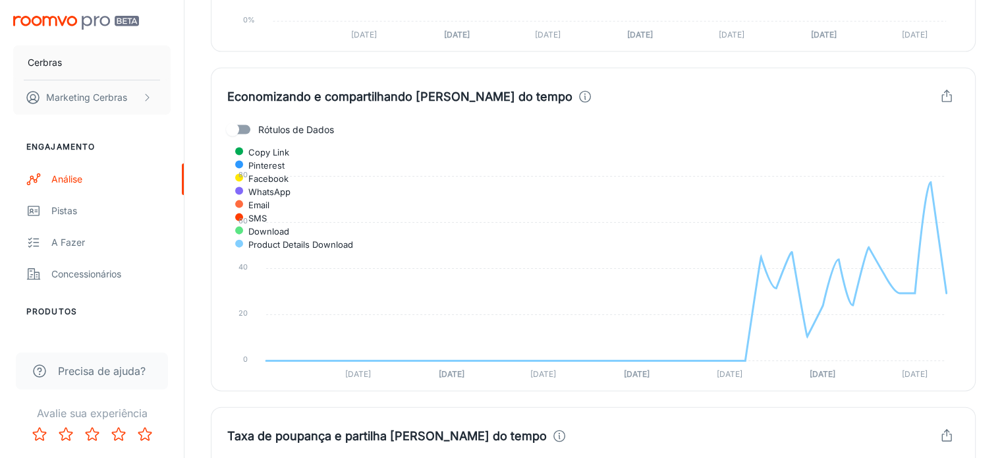
click at [353, 239] on span "Product Details Download" at bounding box center [296, 245] width 115 height 12
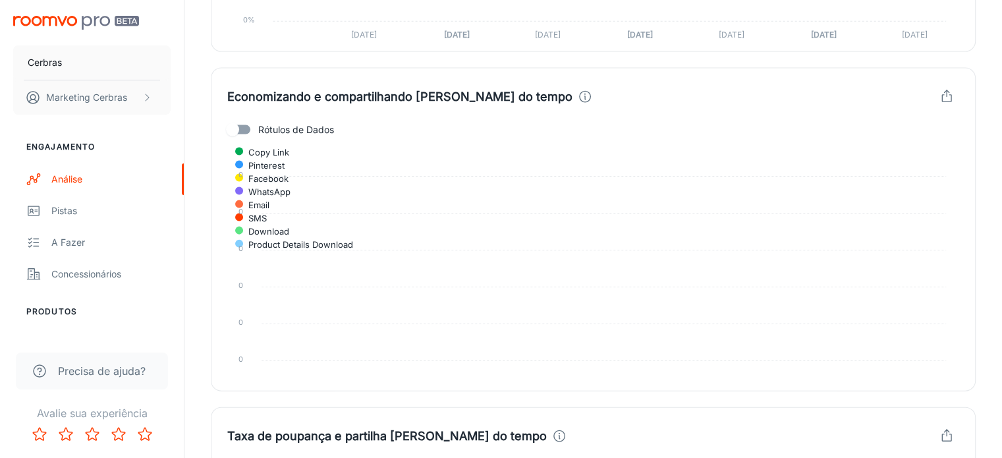
click at [289, 173] on span "Facebook" at bounding box center [264, 179] width 50 height 12
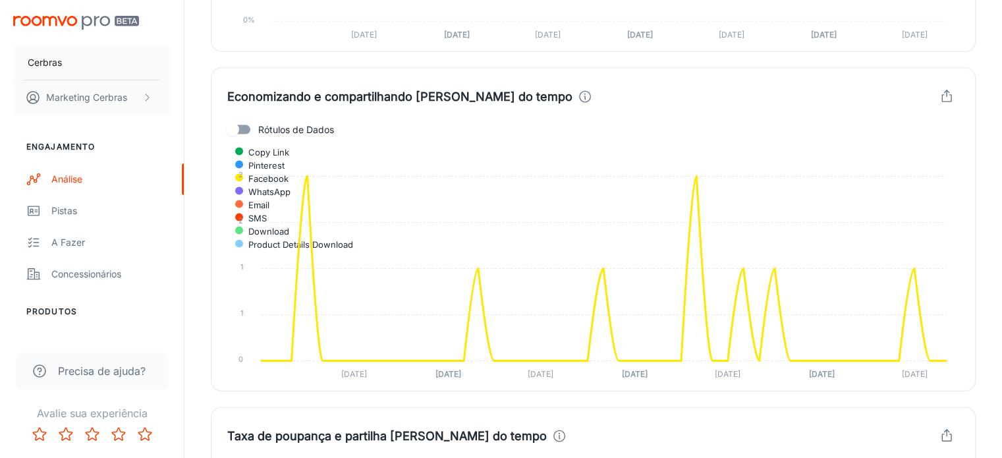
click at [289, 173] on span "Facebook" at bounding box center [264, 179] width 50 height 12
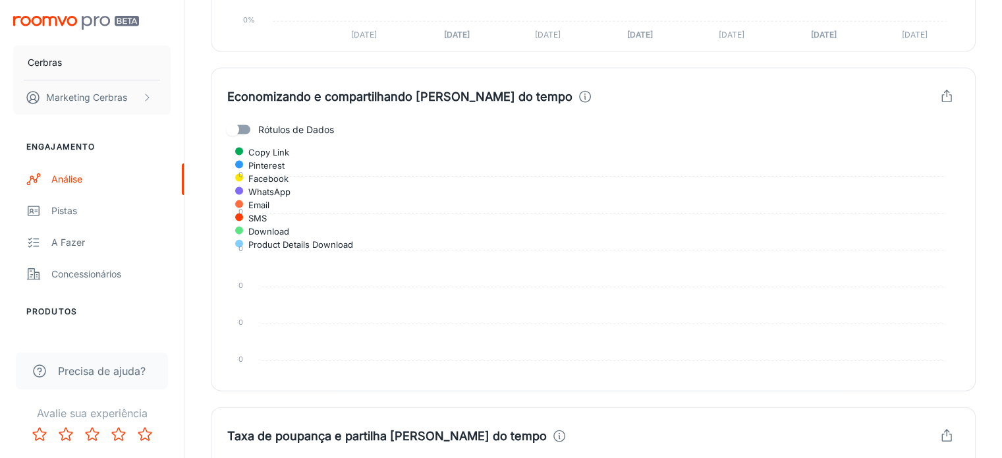
click at [291, 186] on span "WhatsApp" at bounding box center [265, 192] width 52 height 12
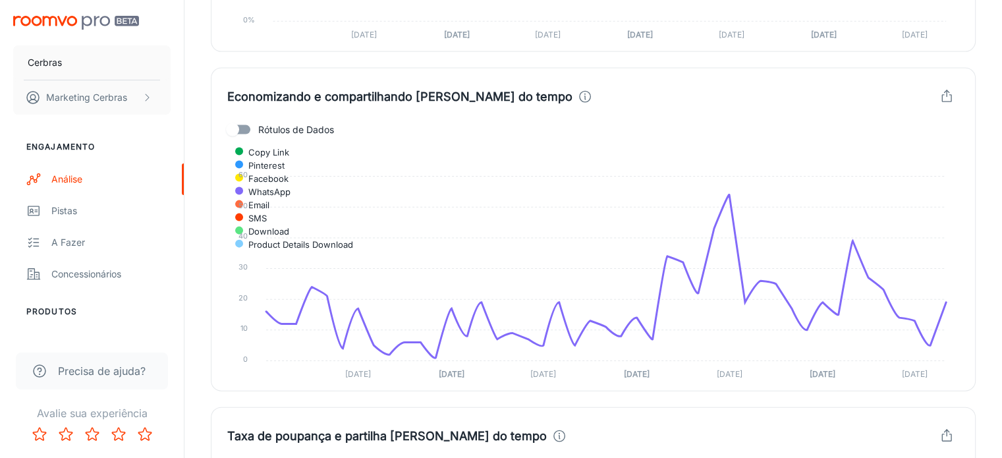
click at [291, 186] on span "WhatsApp" at bounding box center [265, 192] width 52 height 12
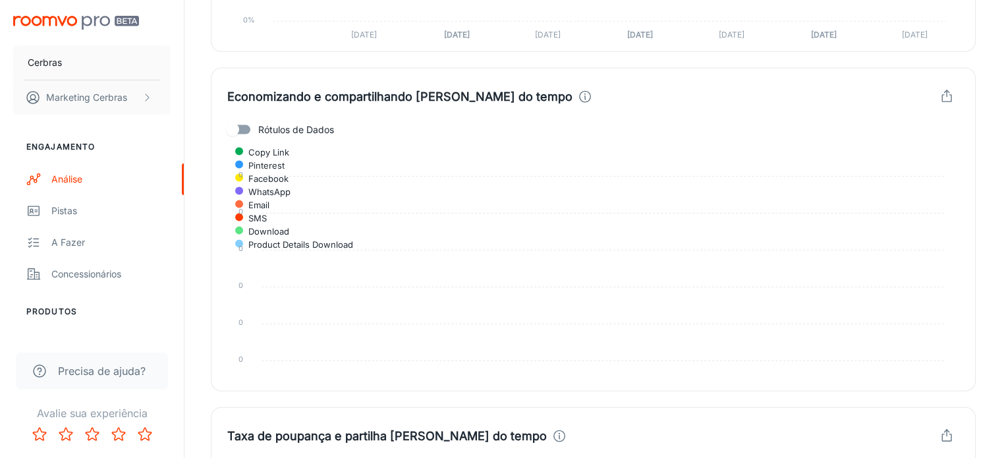
click at [270, 199] on span "Email" at bounding box center [254, 205] width 31 height 12
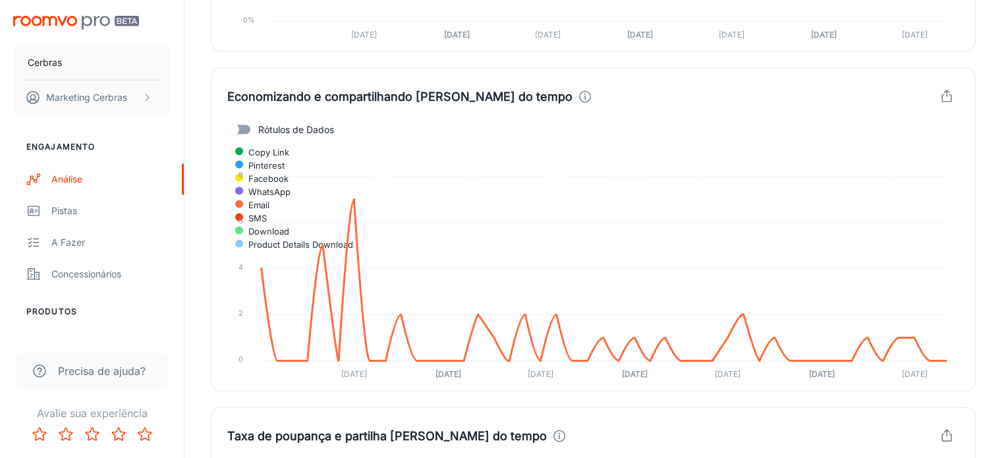
click at [270, 199] on span "Email" at bounding box center [254, 205] width 31 height 12
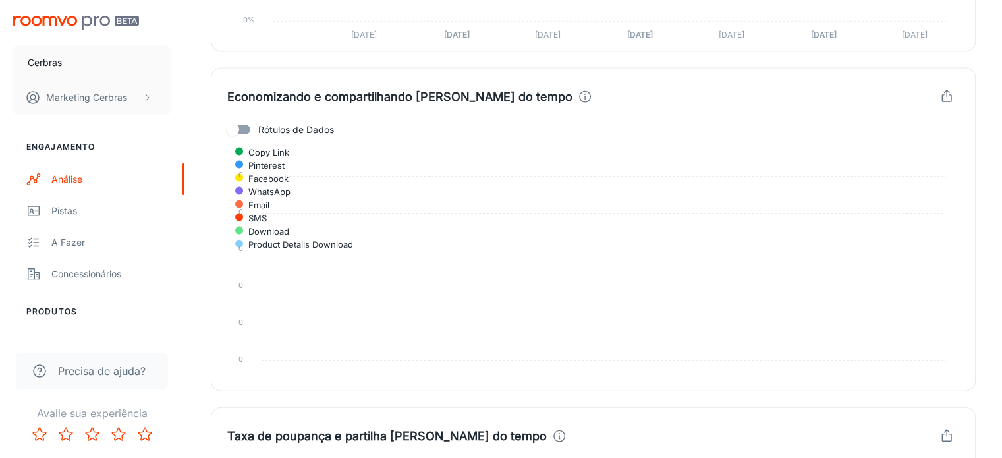
click at [267, 212] on span "SMS" at bounding box center [253, 218] width 28 height 12
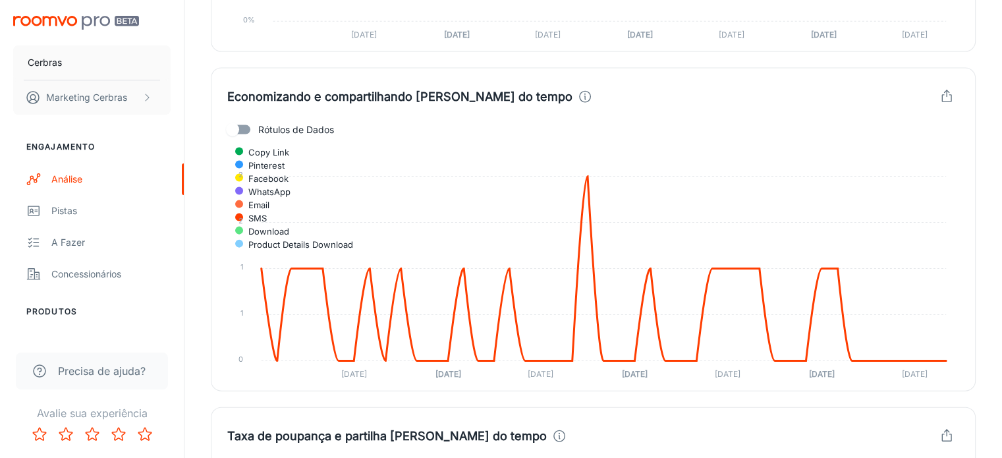
click at [267, 212] on span "SMS" at bounding box center [253, 218] width 28 height 12
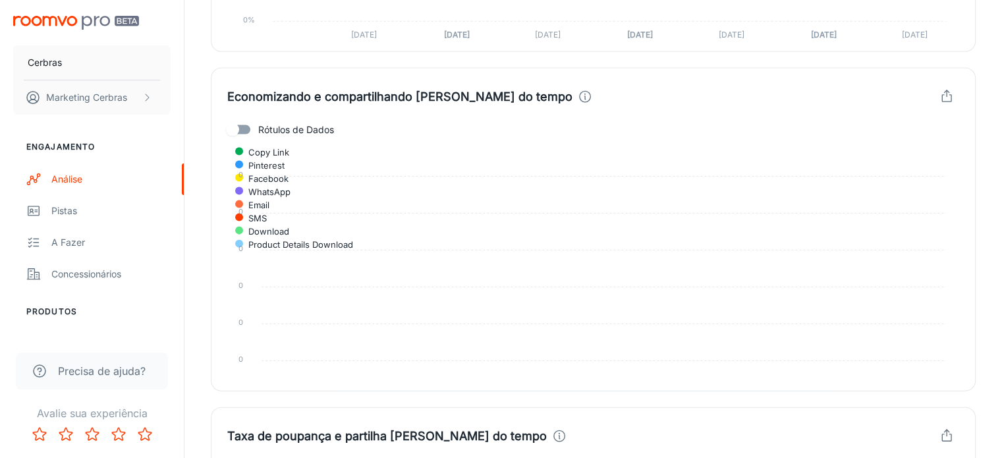
click at [289, 225] on span "Download" at bounding box center [264, 231] width 51 height 12
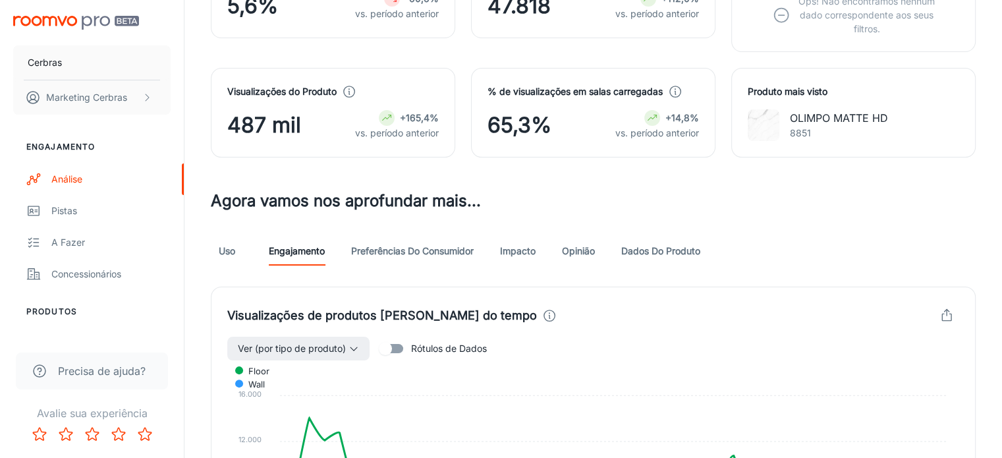
scroll to position [264, 0]
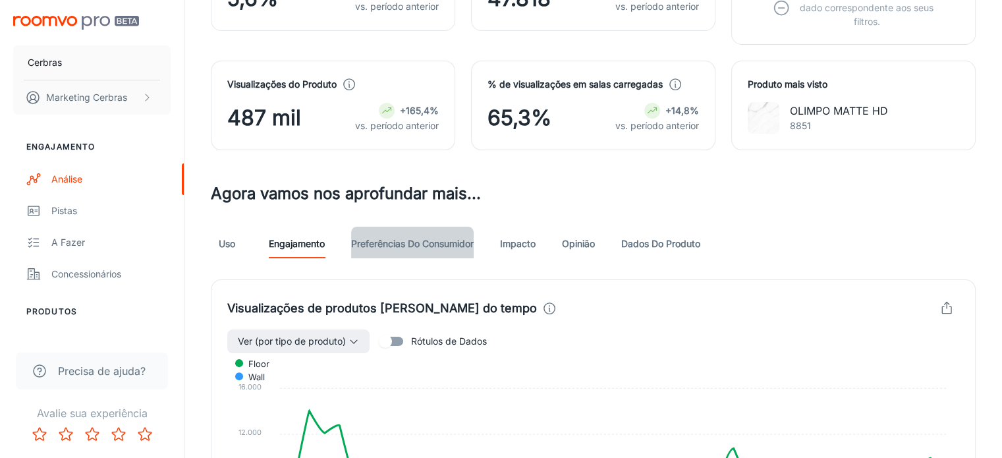
click at [424, 237] on font "Preferências do consumidor" at bounding box center [412, 242] width 123 height 11
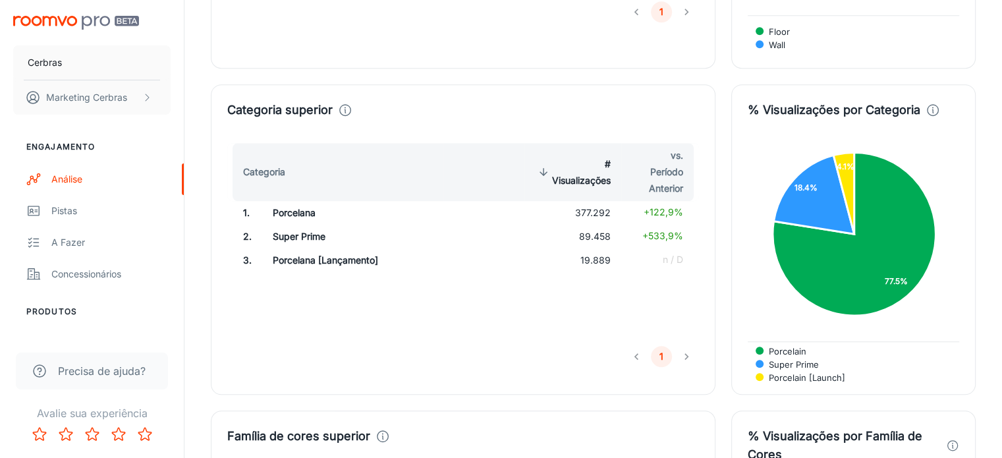
scroll to position [988, 0]
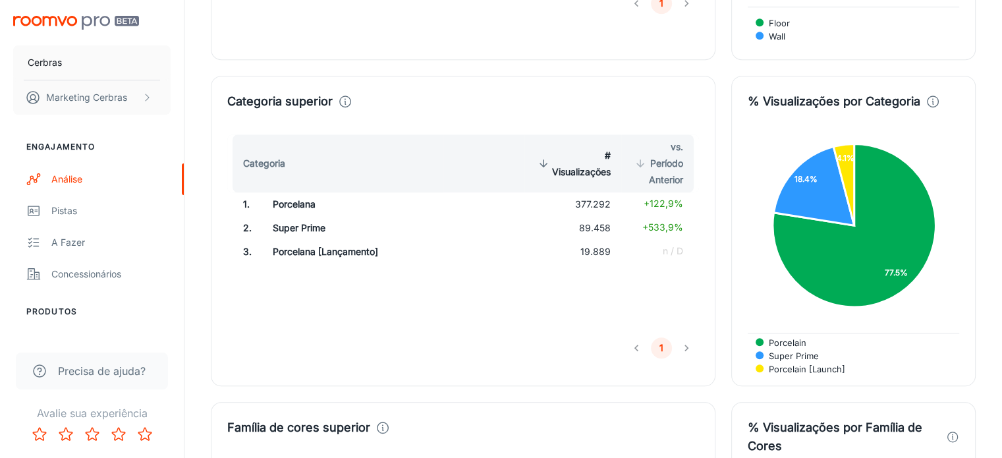
click at [666, 141] on font "vs. Período Anterior" at bounding box center [666, 163] width 34 height 44
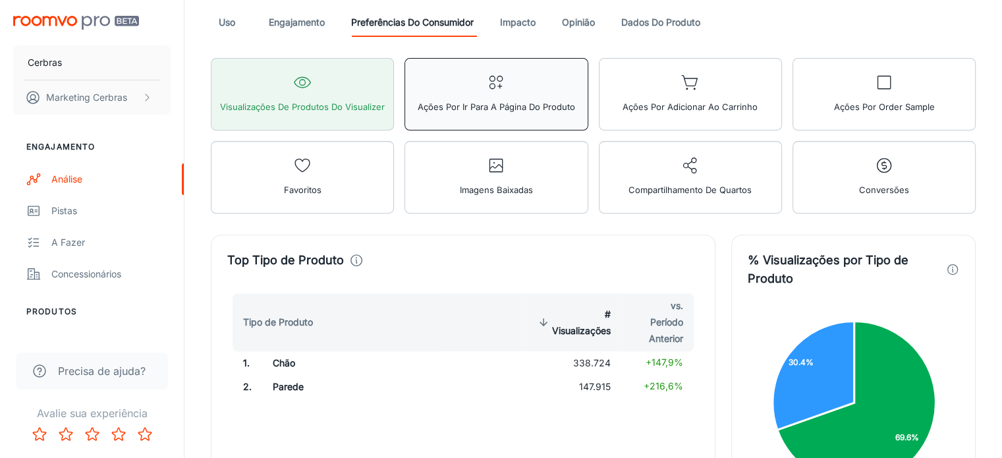
scroll to position [484, 0]
click at [418, 113] on font "Ações por Ir para a página do produto" at bounding box center [496, 107] width 157 height 11
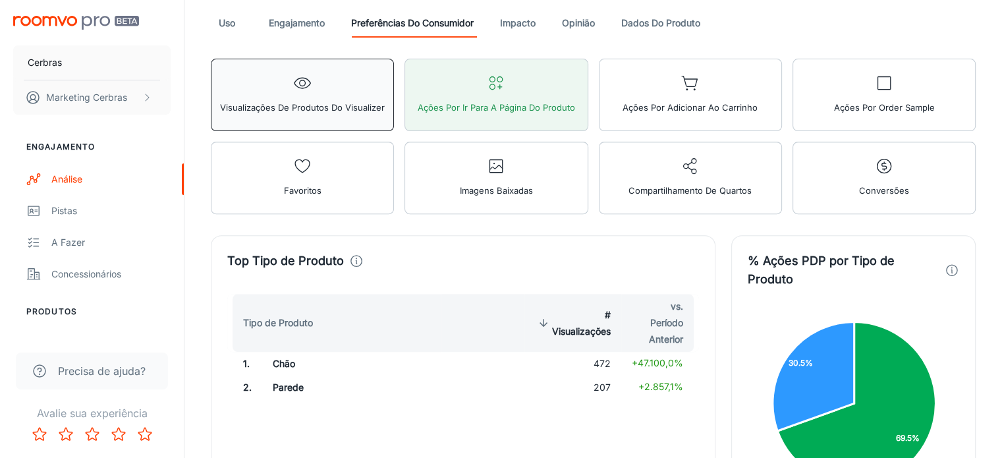
click at [269, 99] on span "Visualizações de produtos do Visualizer" at bounding box center [302, 107] width 165 height 17
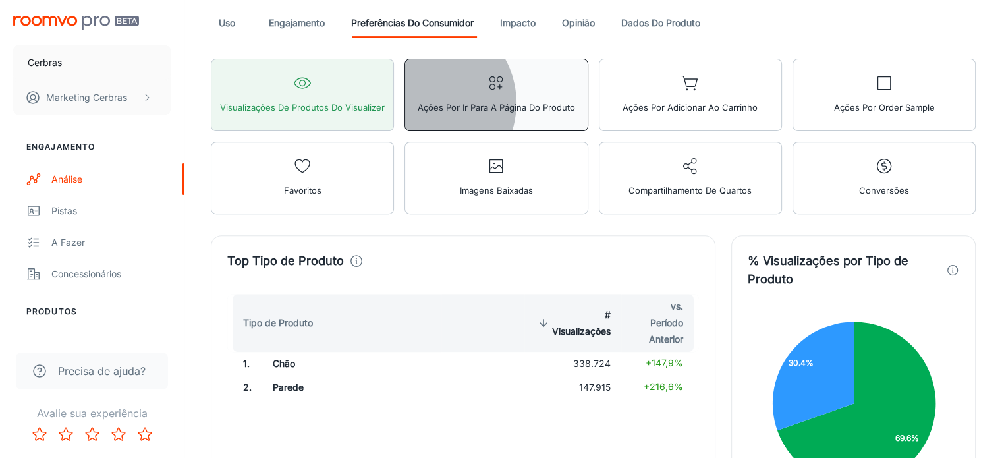
click at [418, 102] on font "Ações por Ir para a página do produto" at bounding box center [496, 107] width 157 height 11
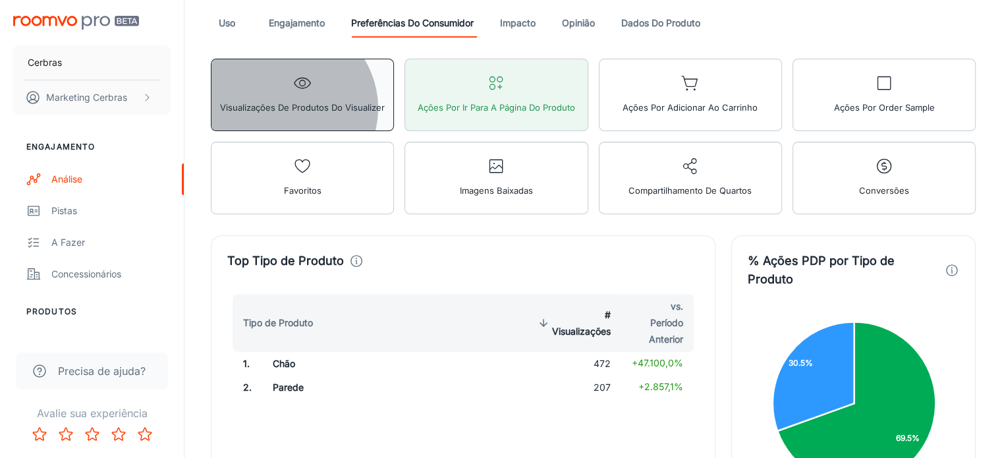
click at [285, 107] on font "Visualizações de produtos do Visualizer" at bounding box center [302, 107] width 165 height 11
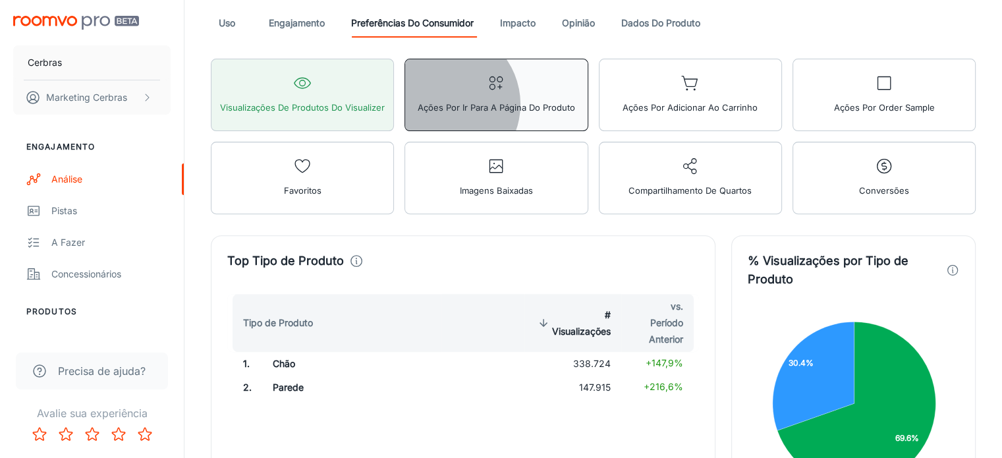
click at [418, 103] on font "Ações por Ir para a página do produto" at bounding box center [496, 107] width 157 height 11
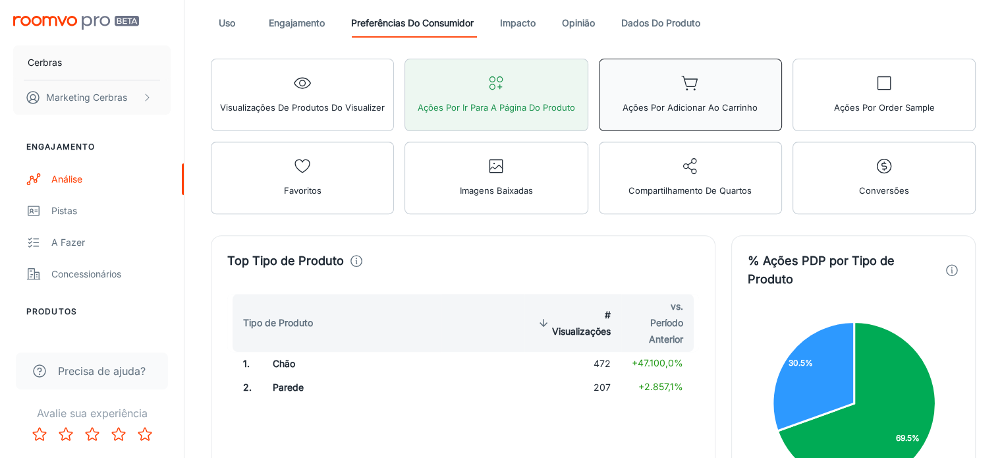
click at [623, 111] on span "Ações por Adicionar ao carrinho" at bounding box center [690, 107] width 135 height 17
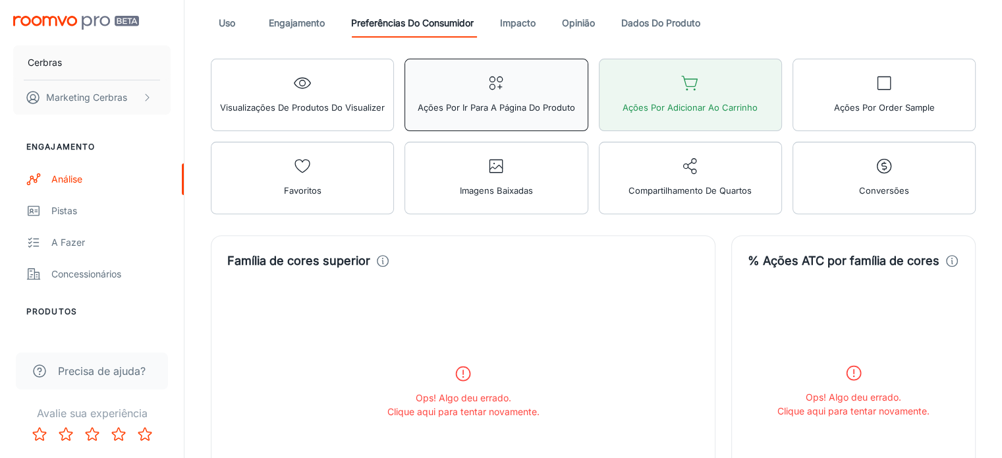
click at [418, 113] on font "Ações por Ir para a página do produto" at bounding box center [496, 107] width 157 height 11
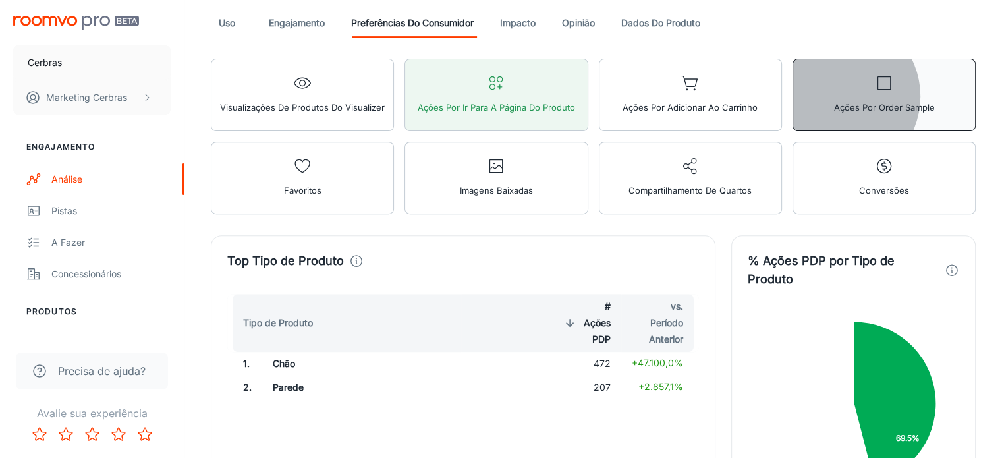
click at [793, 96] on button "Ações por Order Sample" at bounding box center [884, 95] width 183 height 72
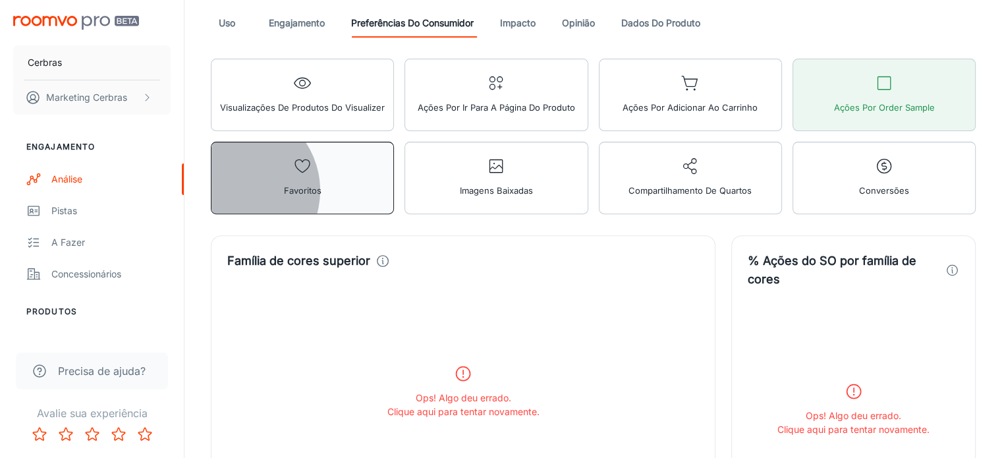
click at [394, 142] on button "Favoritos" at bounding box center [302, 178] width 183 height 72
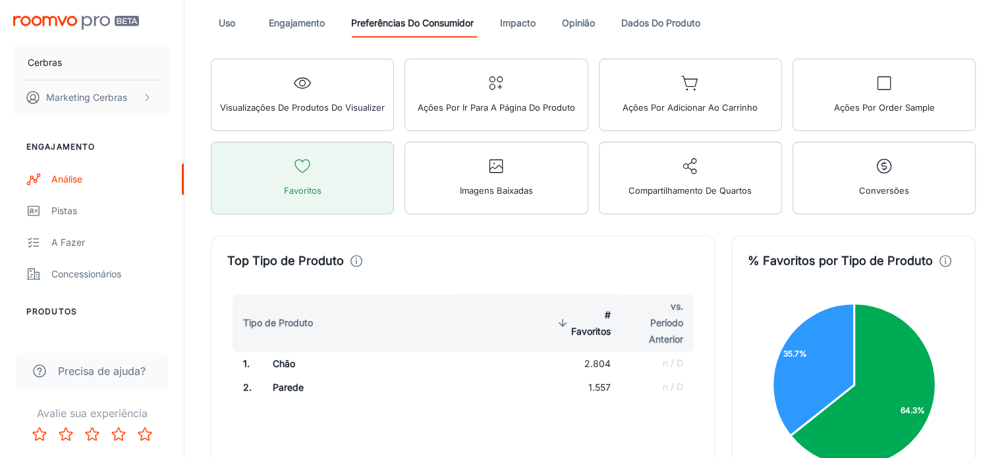
click at [603, 358] on font "2.804" at bounding box center [598, 363] width 26 height 11
click at [654, 352] on td "n / D" at bounding box center [660, 364] width 78 height 24
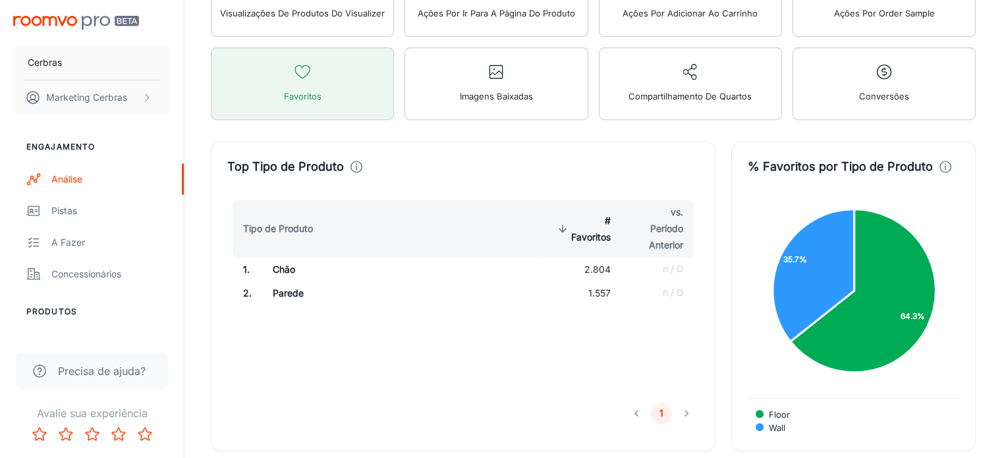
scroll to position [814, 0]
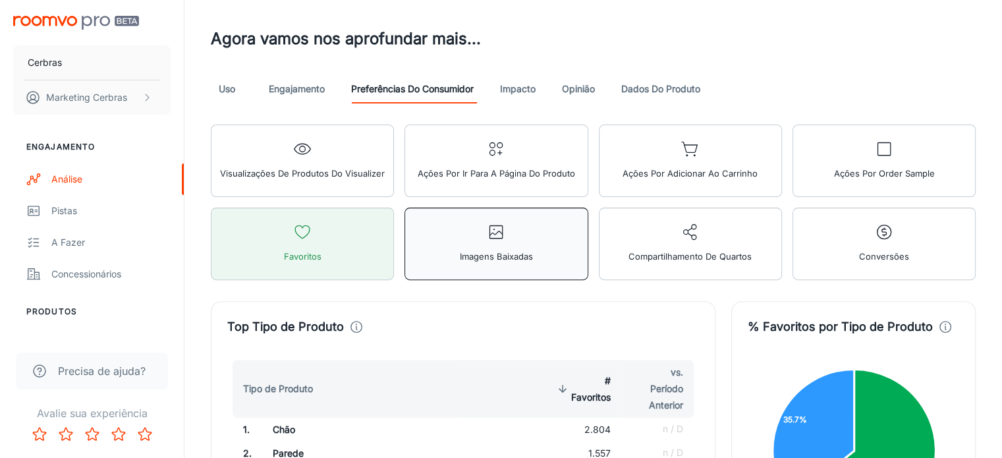
click at [533, 251] on font "Imagens baixadas" at bounding box center [496, 256] width 73 height 11
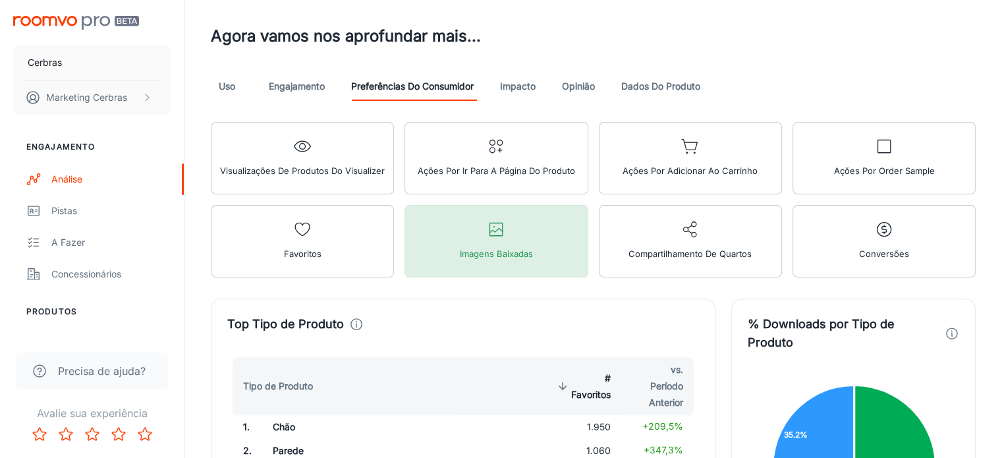
scroll to position [418, 0]
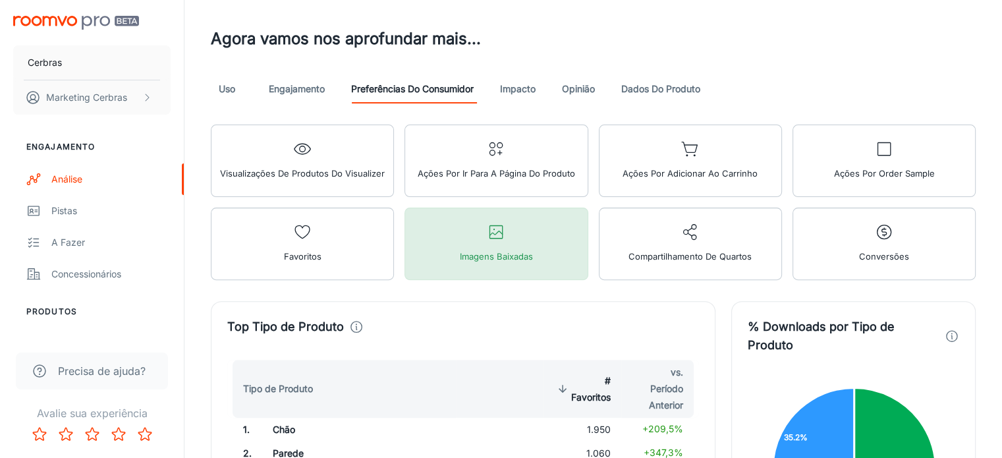
click at [588, 208] on button "Imagens baixadas" at bounding box center [496, 244] width 183 height 72
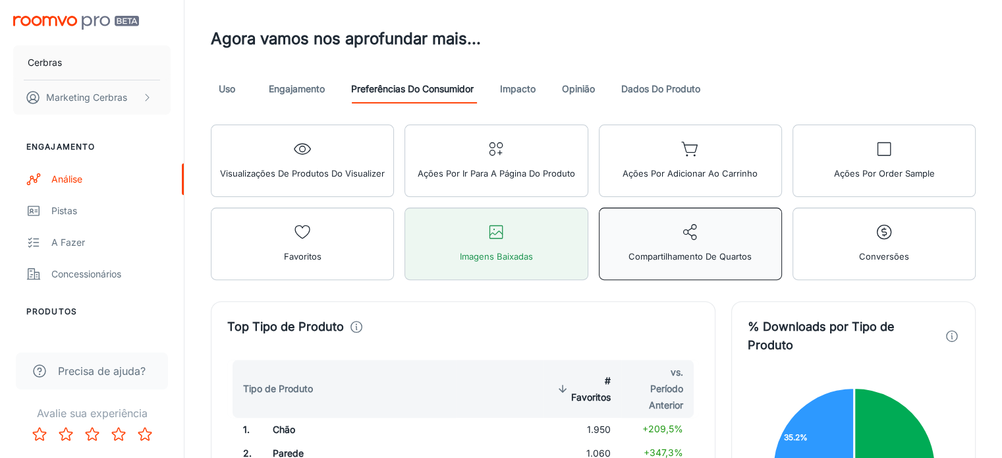
click at [752, 248] on span "Compartilhamento de quartos" at bounding box center [690, 256] width 123 height 17
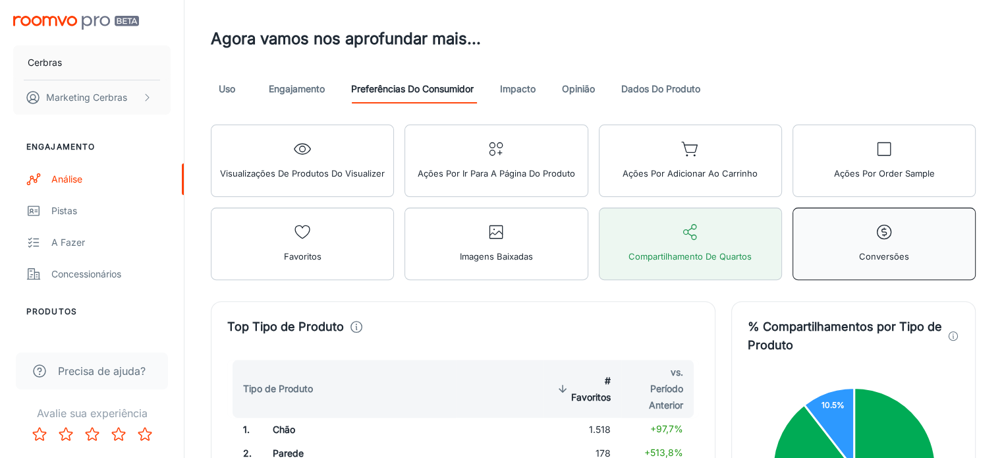
click at [925, 208] on button "Conversões" at bounding box center [884, 244] width 183 height 72
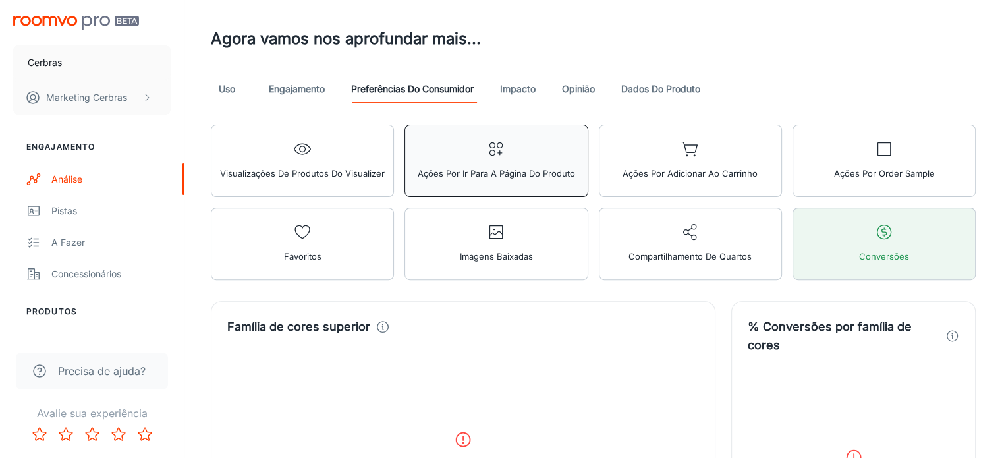
click at [418, 182] on span "Ações por Ir para a página do produto" at bounding box center [496, 173] width 157 height 17
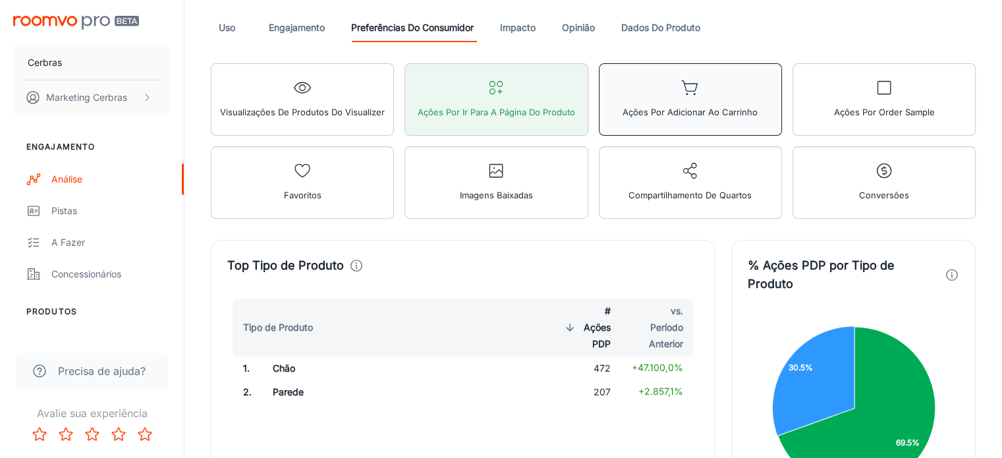
scroll to position [484, 0]
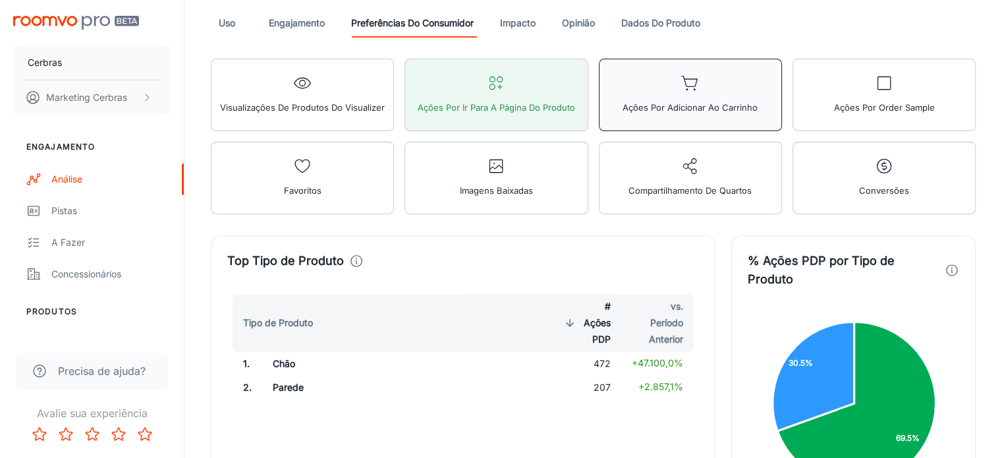
click at [623, 116] on span "Ações por Adicionar ao carrinho" at bounding box center [690, 107] width 135 height 17
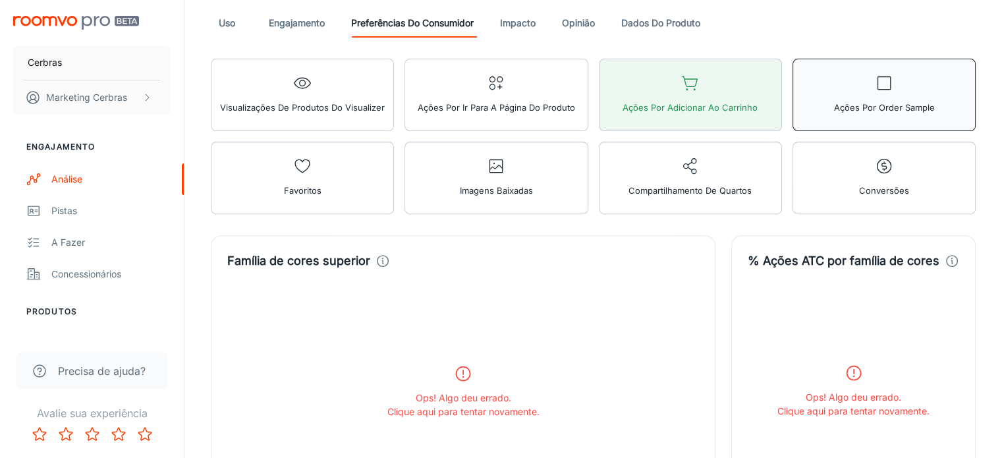
click at [834, 107] on font "Ações por Order Sample" at bounding box center [884, 107] width 101 height 11
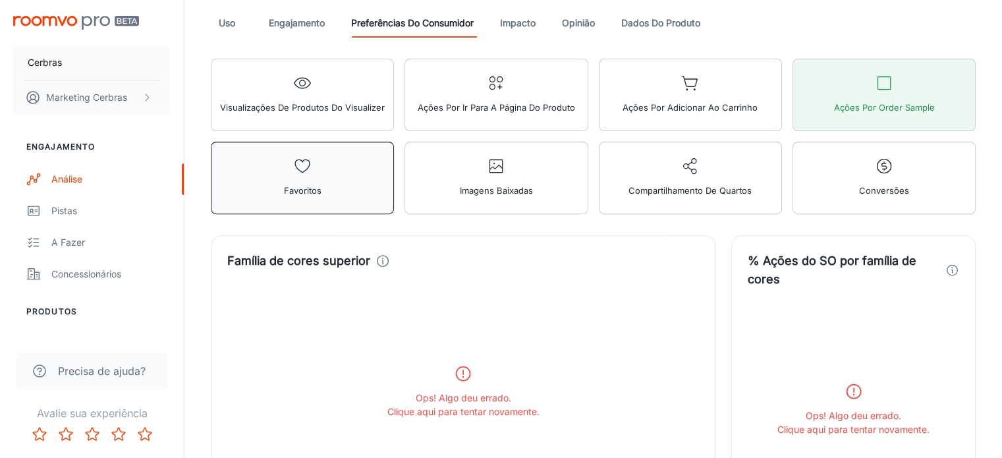
click at [322, 185] on font "Favoritos" at bounding box center [303, 190] width 38 height 11
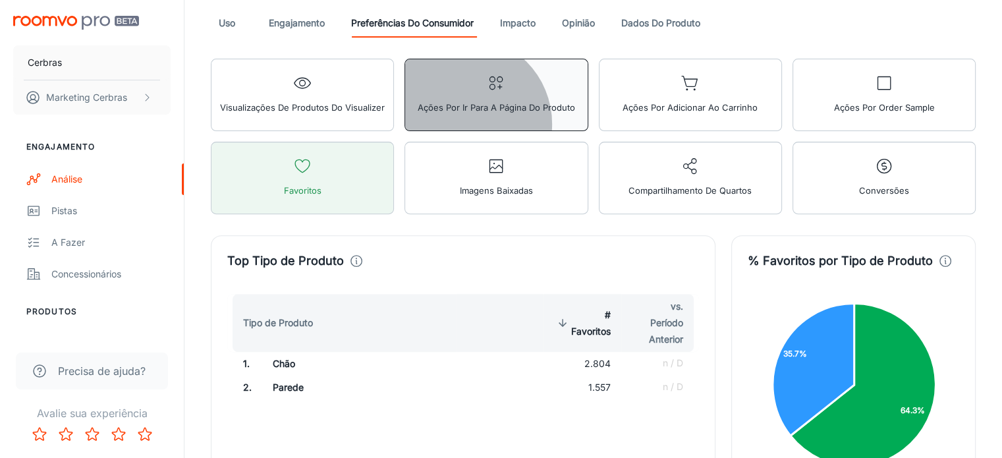
click at [418, 113] on font "Ações por Ir para a página do produto" at bounding box center [496, 107] width 157 height 11
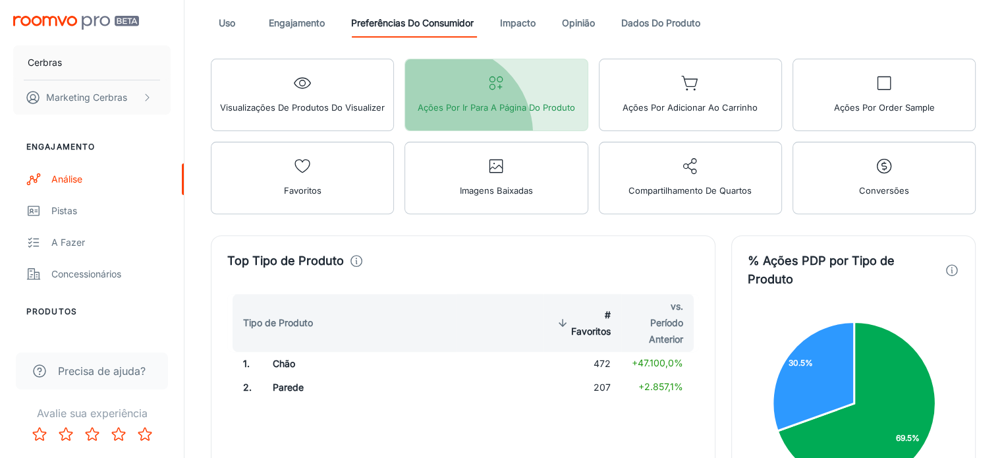
click at [418, 116] on span "Ações por Ir para a página do produto" at bounding box center [496, 107] width 157 height 17
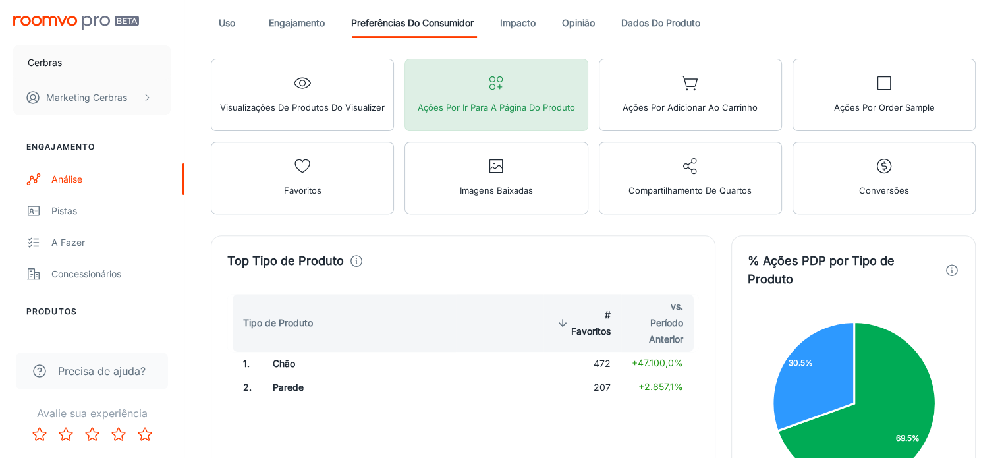
click at [418, 116] on span "Ações por Ir para a página do produto" at bounding box center [496, 107] width 157 height 17
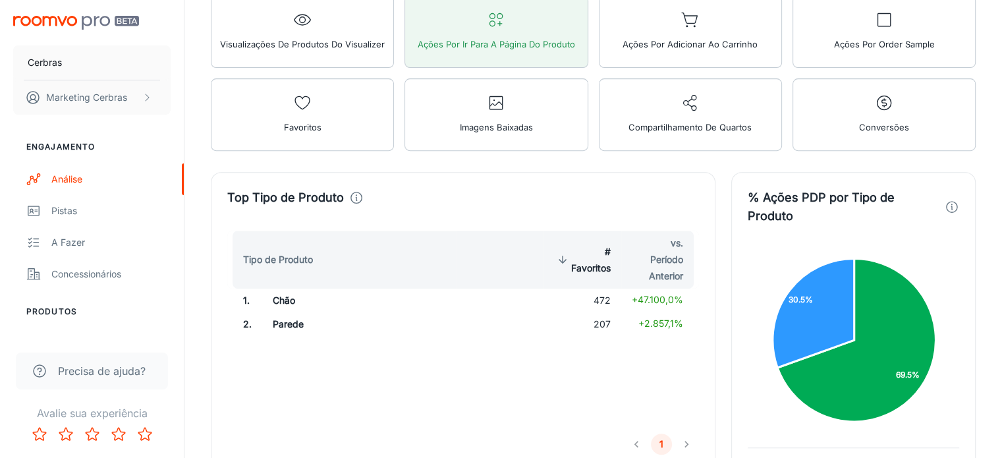
scroll to position [550, 0]
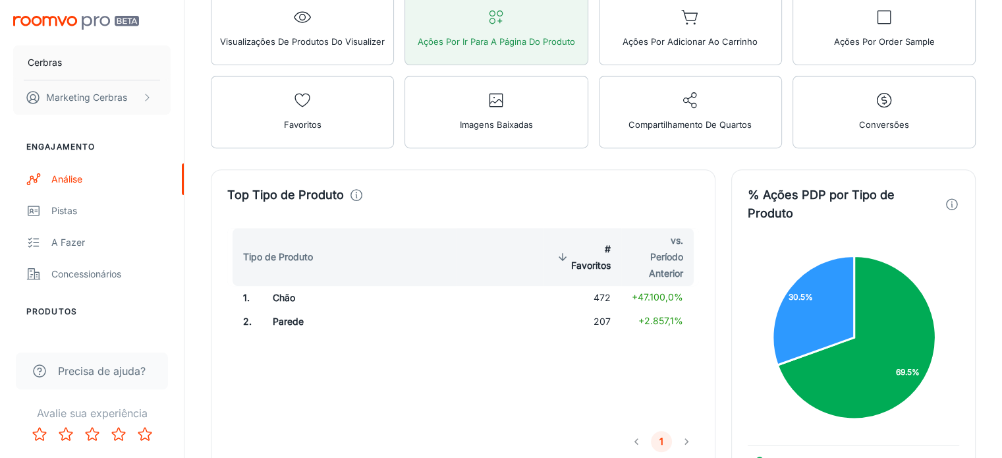
click at [609, 292] on font "472" at bounding box center [602, 297] width 17 height 11
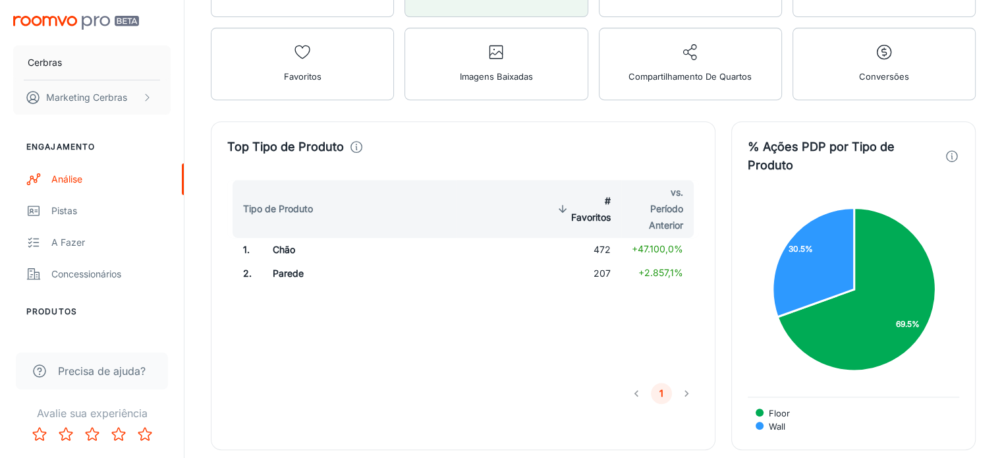
scroll to position [616, 0]
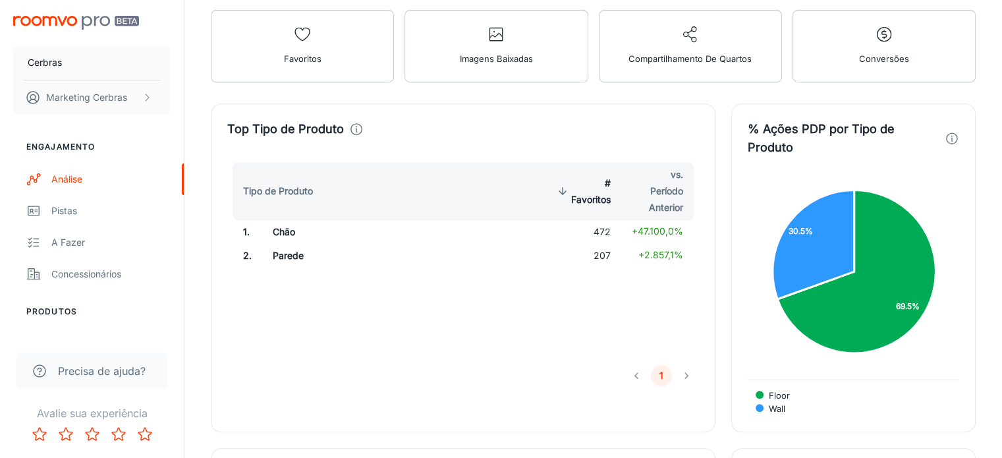
click at [690, 365] on li "navegação de paginação" at bounding box center [686, 375] width 25 height 21
click at [688, 365] on li "navegação de paginação" at bounding box center [686, 375] width 25 height 21
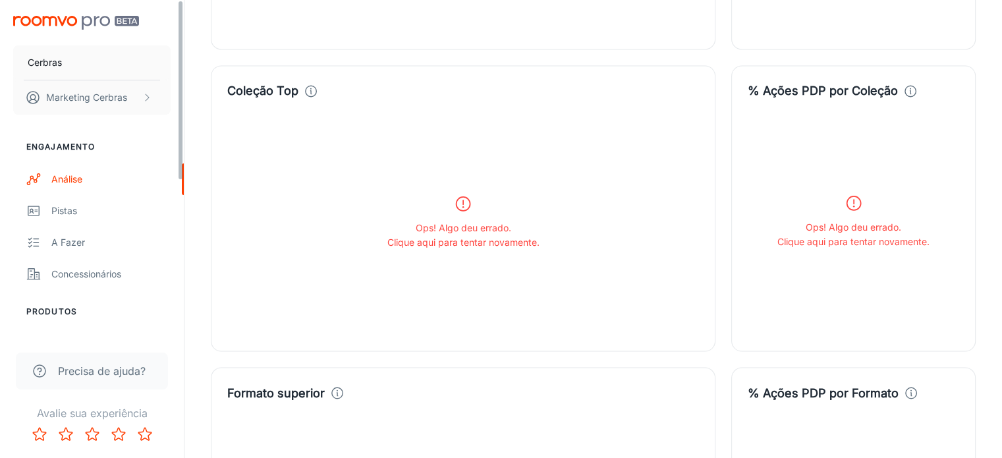
scroll to position [2132, 0]
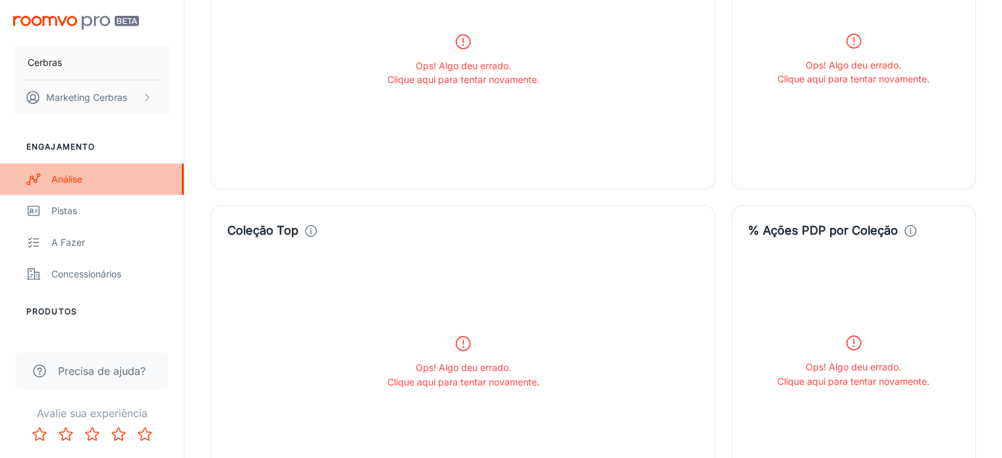
click at [69, 184] on font "Análise" at bounding box center [66, 178] width 31 height 11
